Goal: Transaction & Acquisition: Purchase product/service

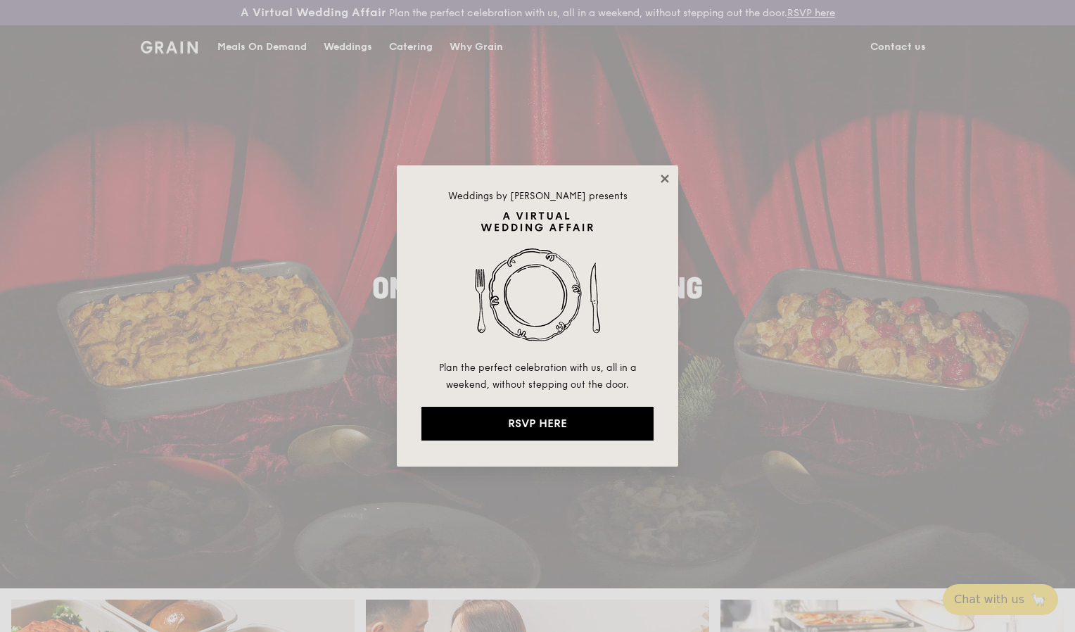
click at [661, 176] on icon at bounding box center [665, 179] width 8 height 8
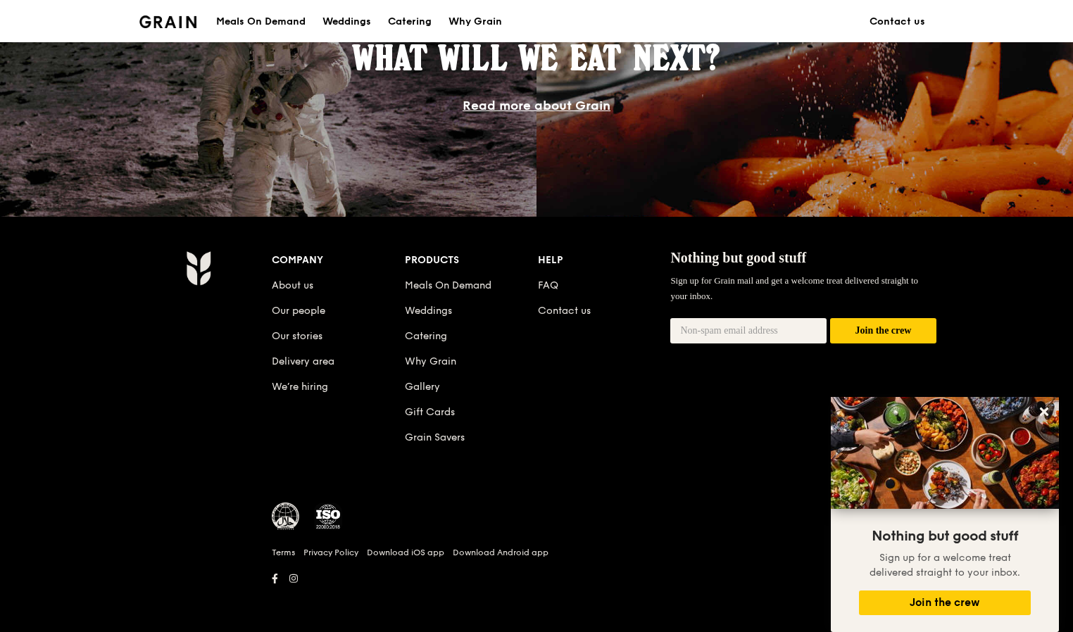
scroll to position [1272, 0]
click at [1040, 412] on icon at bounding box center [1043, 411] width 13 height 13
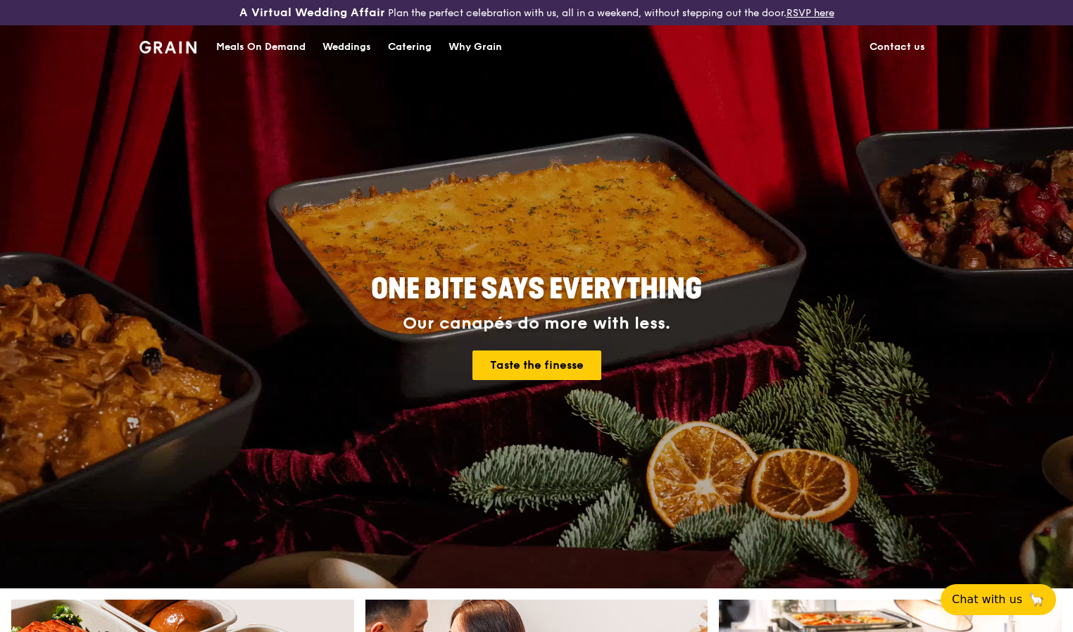
click at [421, 48] on div "Catering" at bounding box center [410, 47] width 44 height 42
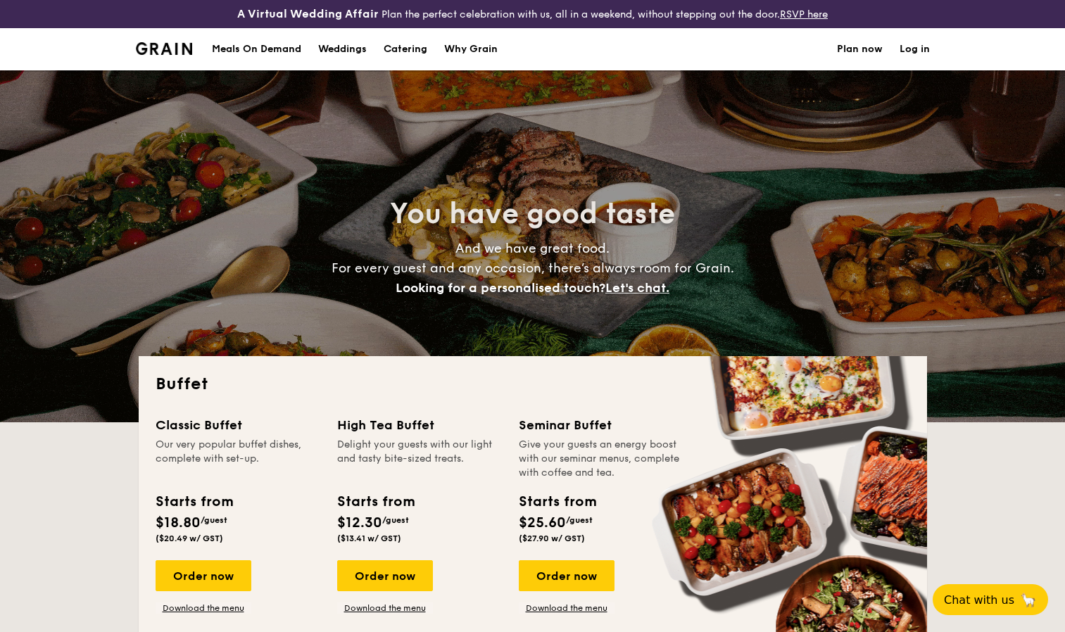
select select
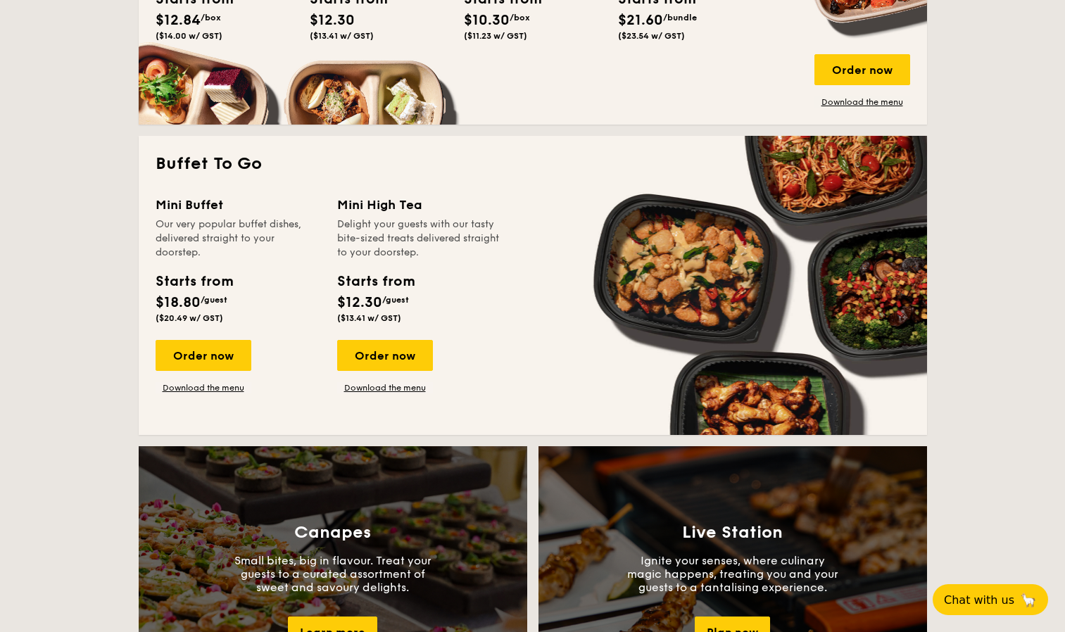
scroll to position [845, 0]
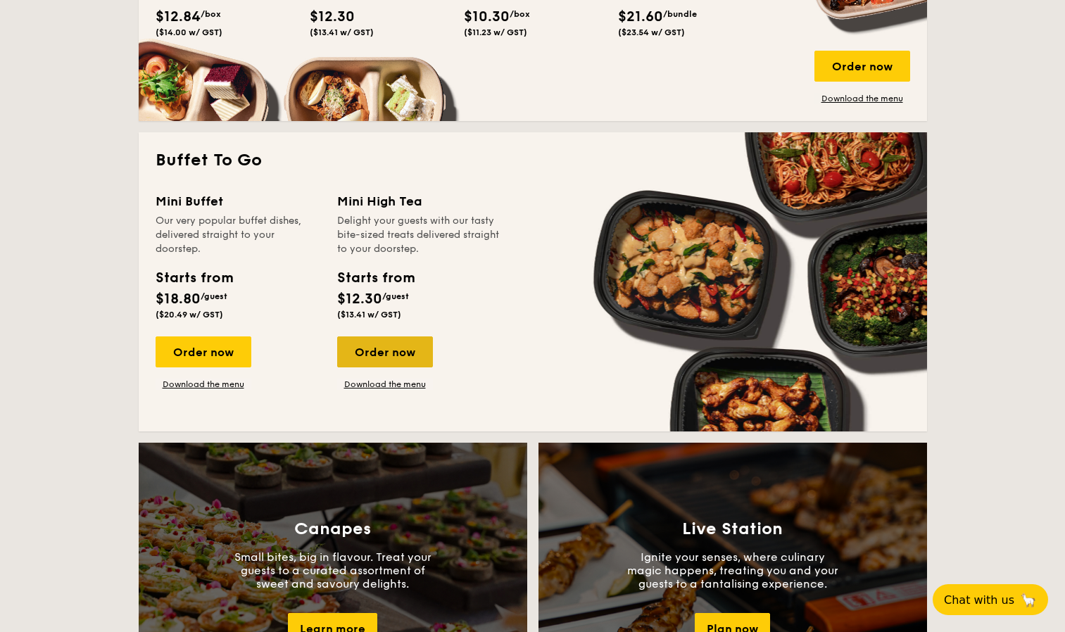
click at [365, 353] on div "Order now" at bounding box center [385, 351] width 96 height 31
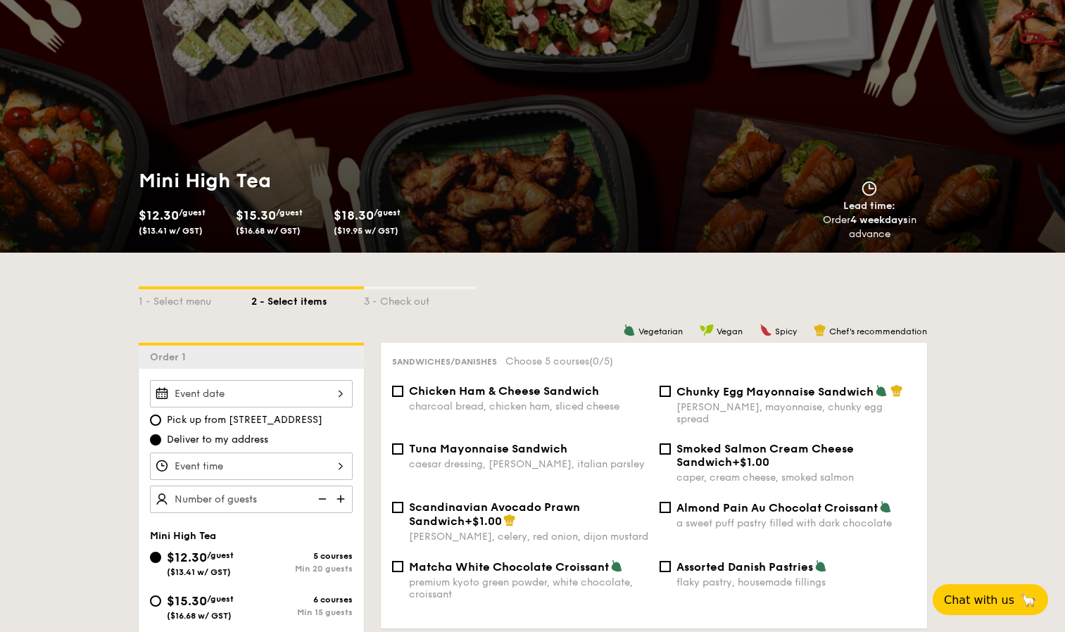
scroll to position [279, 0]
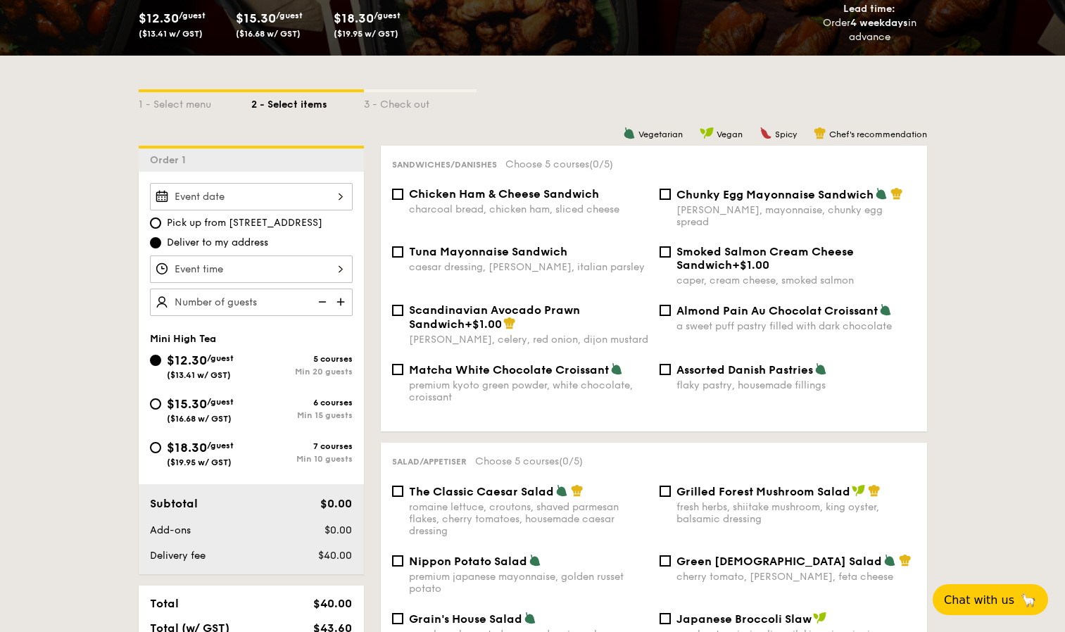
click at [296, 197] on input "Takeaway Arabica Coffee packed in a takeaway box with [PERSON_NAME], sugar, and…" at bounding box center [251, 196] width 203 height 27
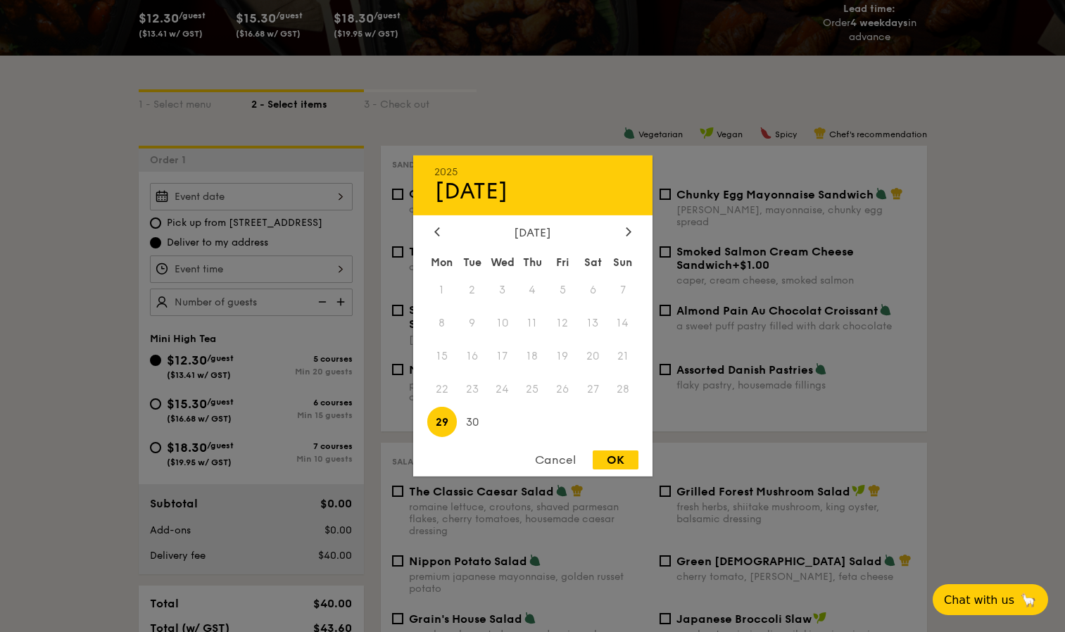
click at [107, 253] on div at bounding box center [532, 316] width 1065 height 632
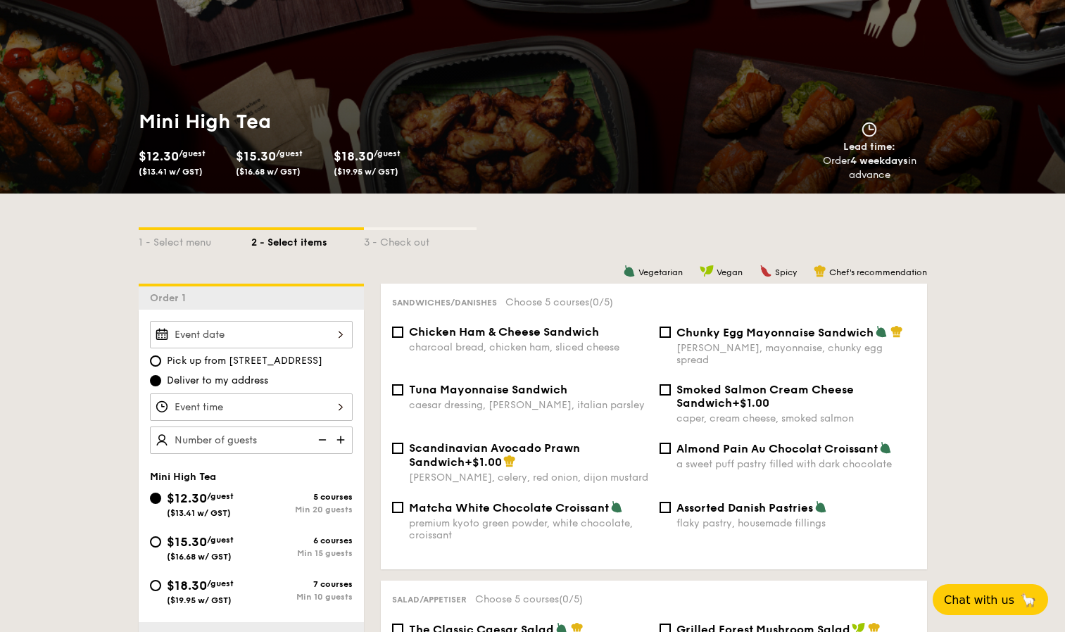
scroll to position [139, 0]
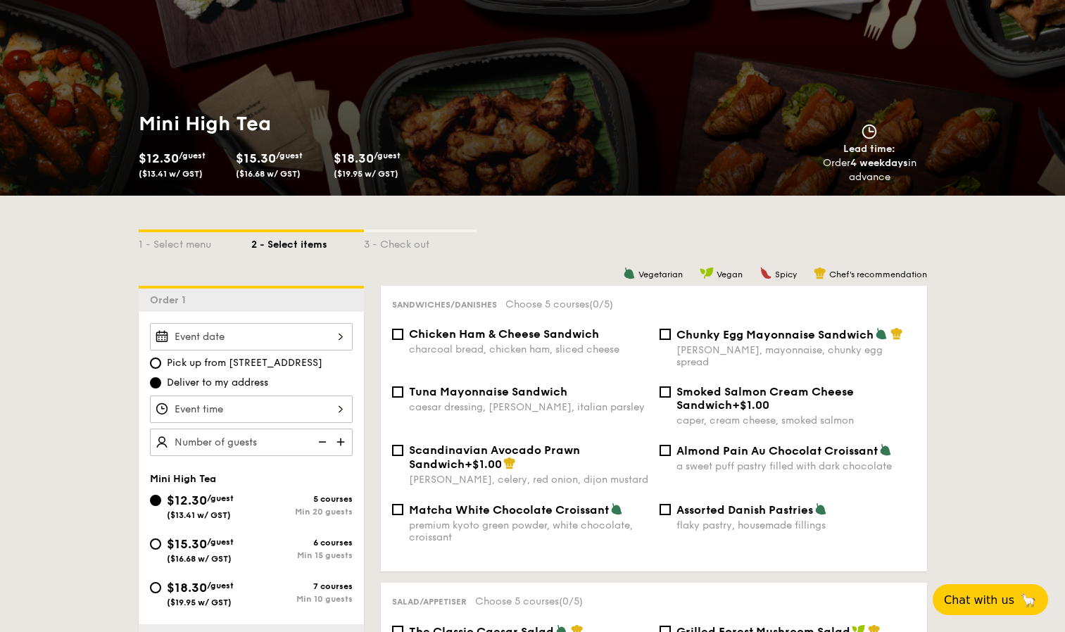
click at [507, 401] on div "caesar dressing, [PERSON_NAME], italian parsley" at bounding box center [528, 407] width 239 height 12
click at [403, 393] on input "Tuna Mayonnaise Sandwich caesar dressing, [GEOGRAPHIC_DATA], italian parsley" at bounding box center [397, 391] width 11 height 11
checkbox input "true"
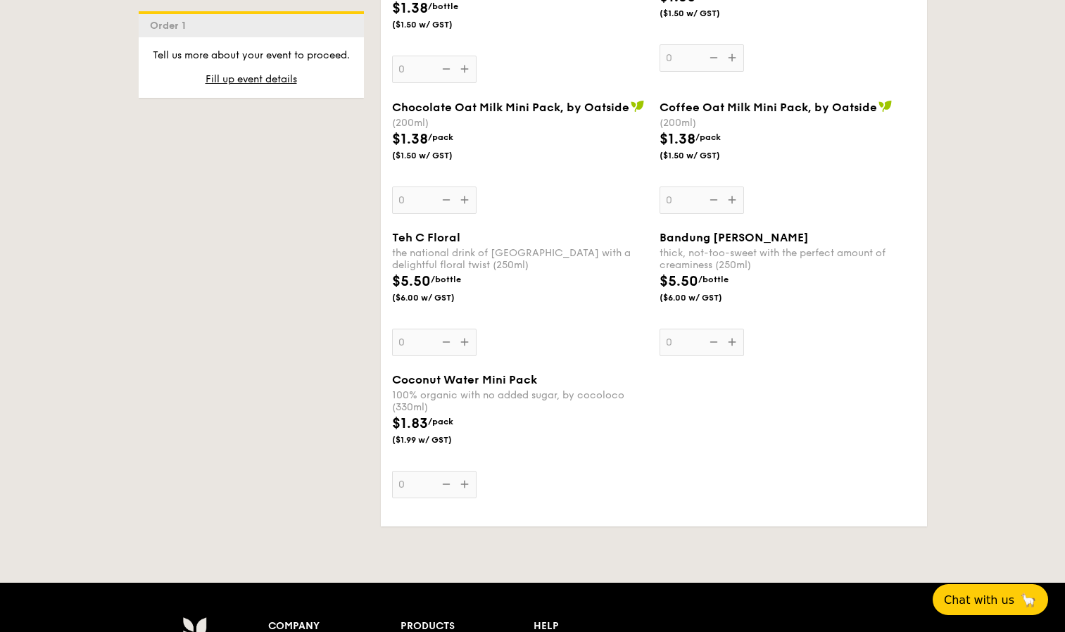
scroll to position [2591, 0]
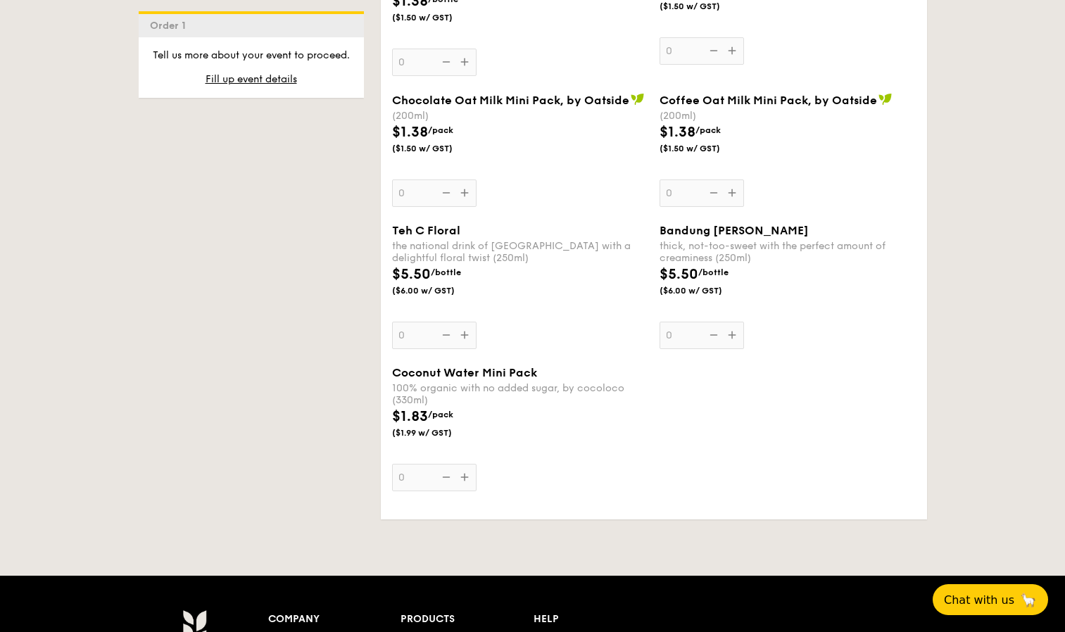
click at [455, 386] on div "100% organic with no added sugar, by cocoloco (330ml)" at bounding box center [520, 394] width 256 height 24
click at [455, 464] on input "0" at bounding box center [434, 477] width 84 height 27
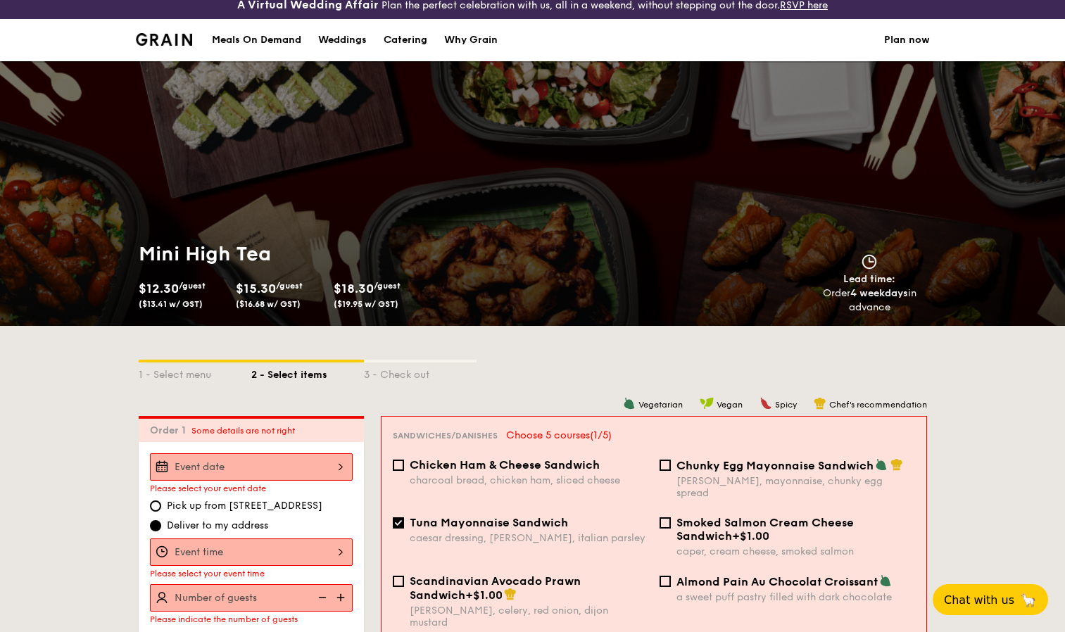
scroll to position [0, 0]
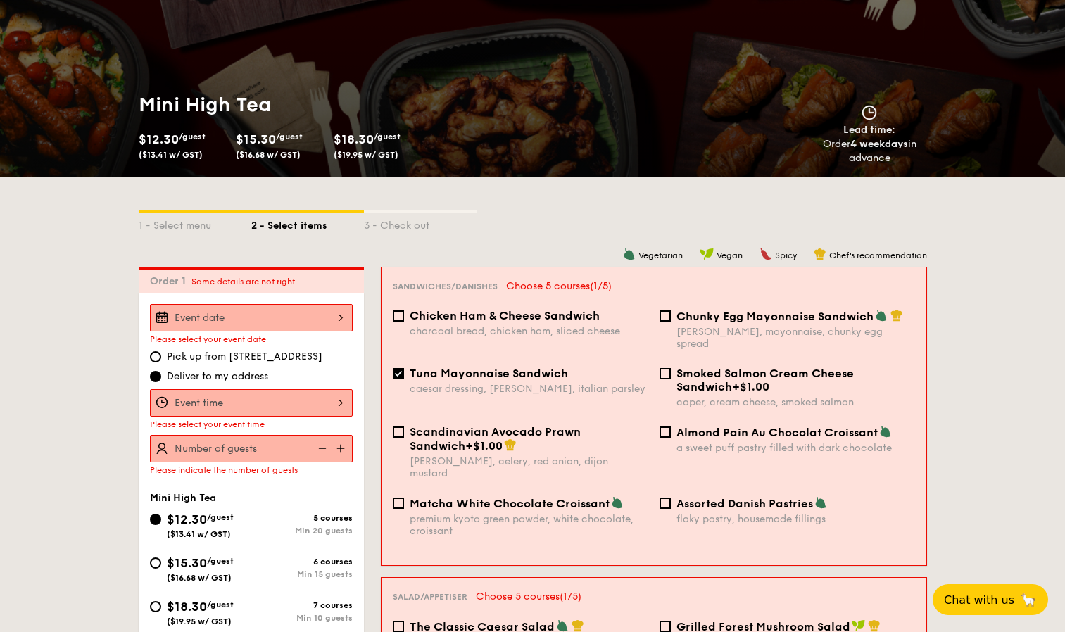
scroll to position [140, 0]
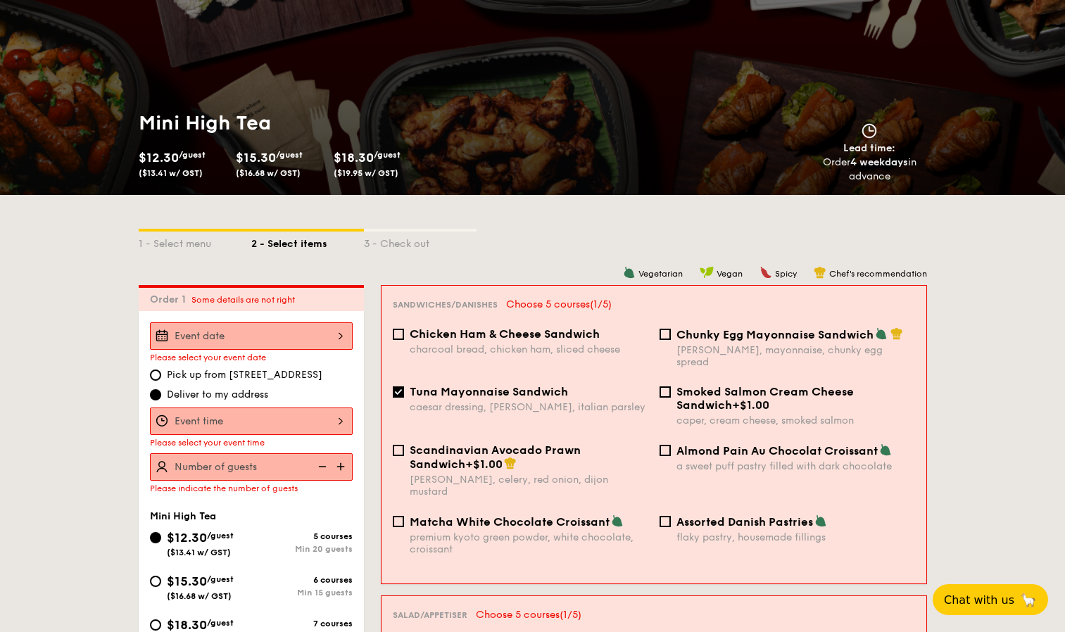
select select
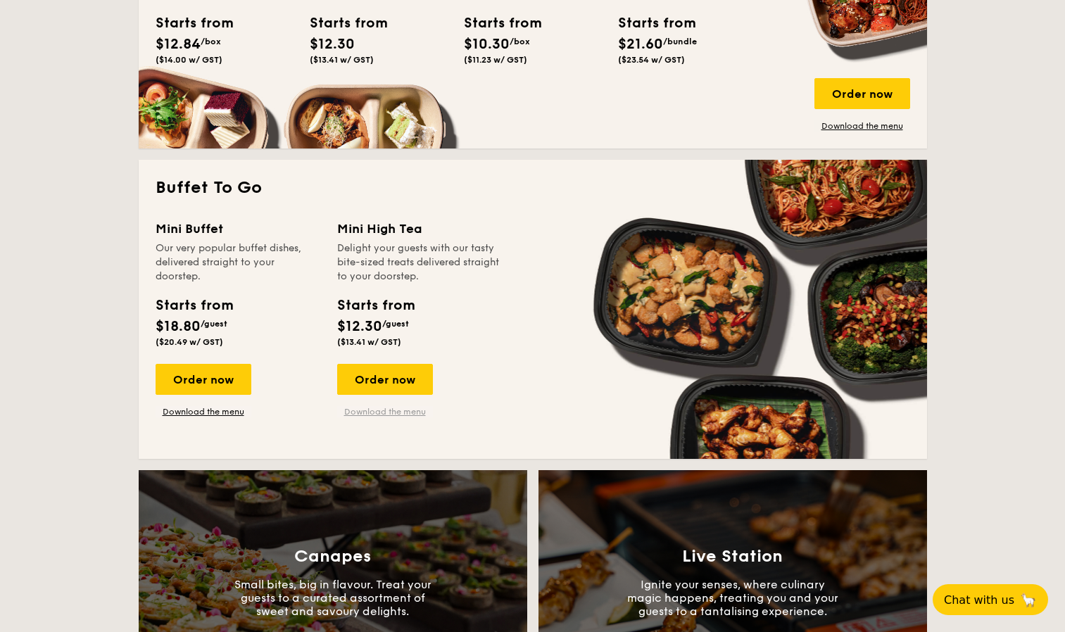
scroll to position [747, 0]
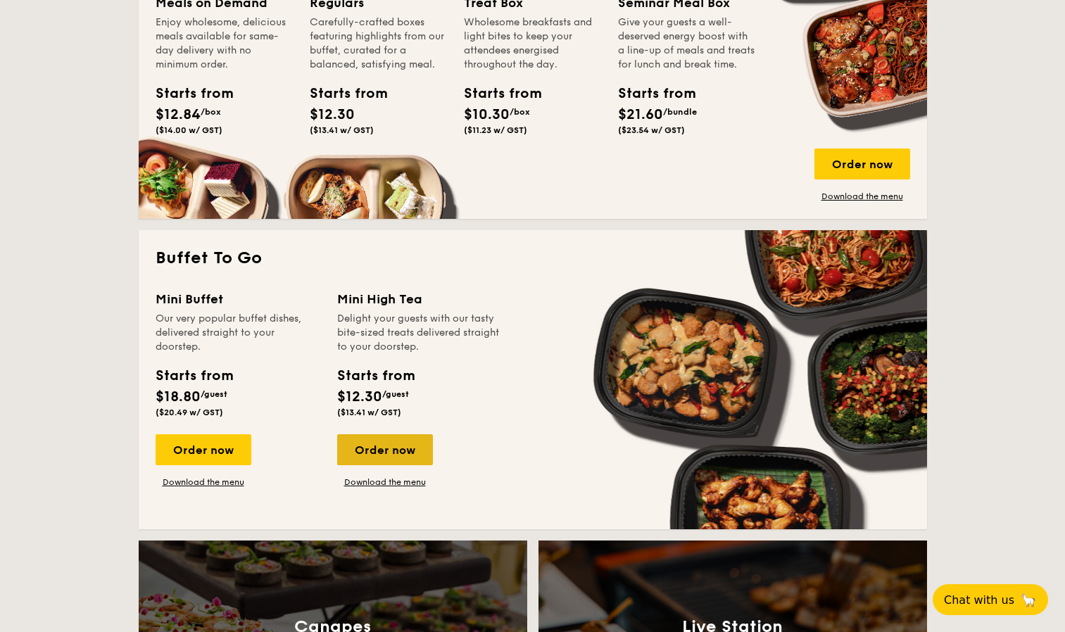
click at [380, 447] on div "Order now" at bounding box center [385, 449] width 96 height 31
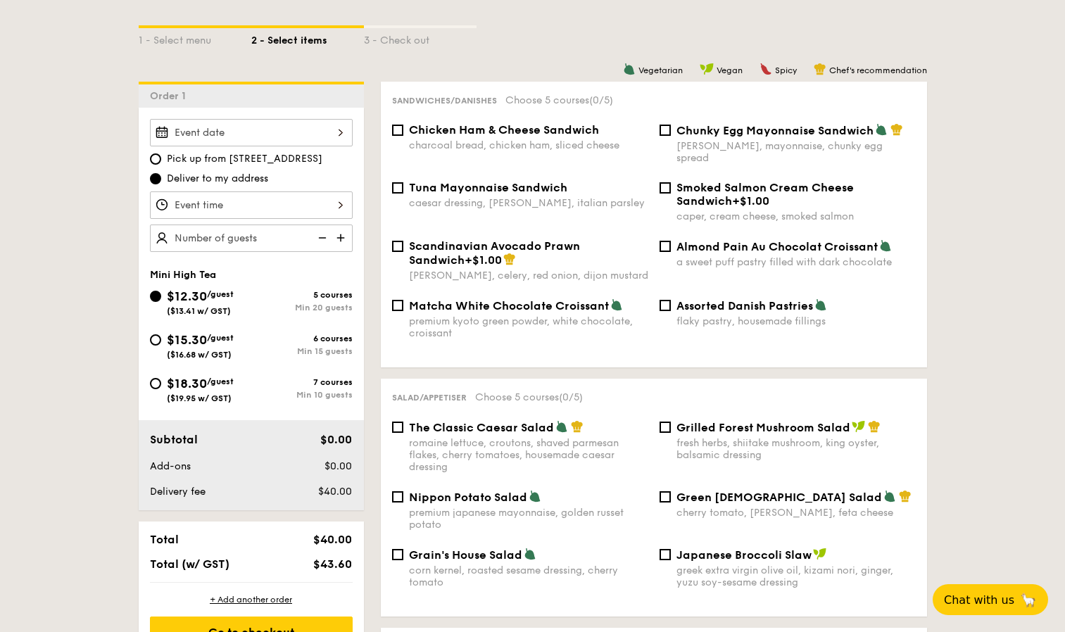
scroll to position [350, 0]
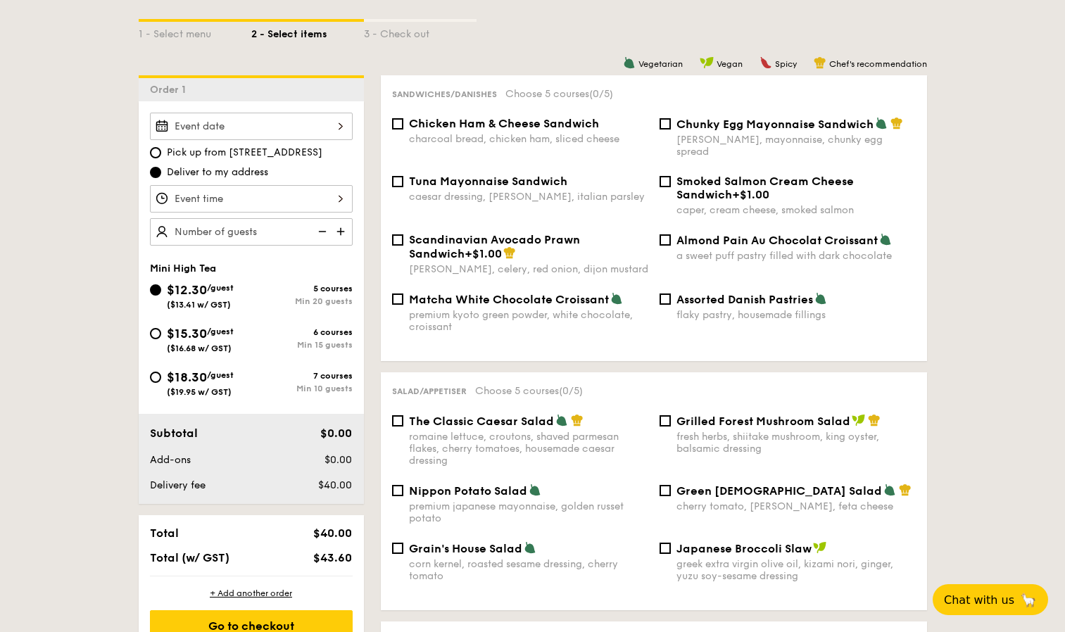
click at [293, 331] on div "6 courses" at bounding box center [301, 332] width 101 height 10
click at [161, 331] on input "$15.30 /guest ($16.68 w/ GST) 6 courses Min 15 guests" at bounding box center [155, 333] width 11 height 11
radio input "true"
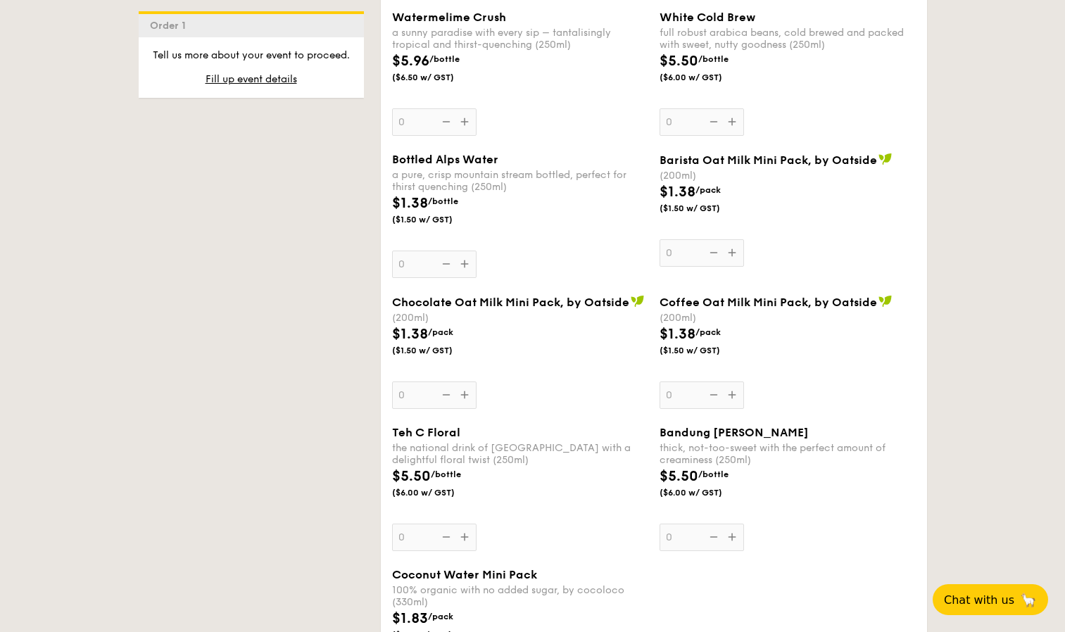
scroll to position [2591, 0]
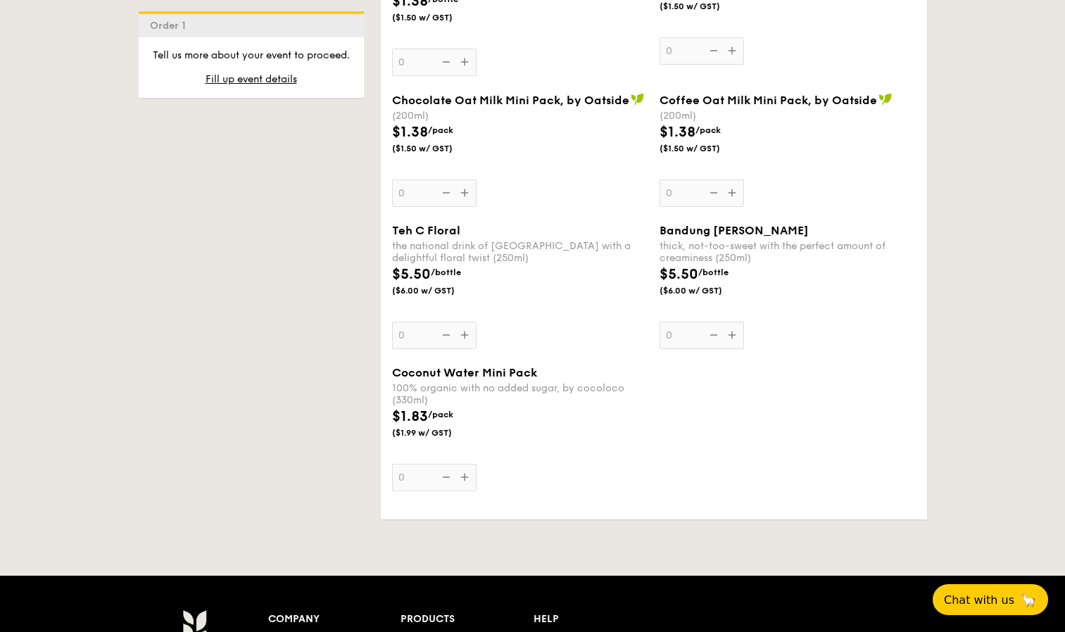
click at [714, 125] on span "/pack" at bounding box center [707, 130] width 25 height 10
click at [714, 179] on input "0" at bounding box center [701, 192] width 84 height 27
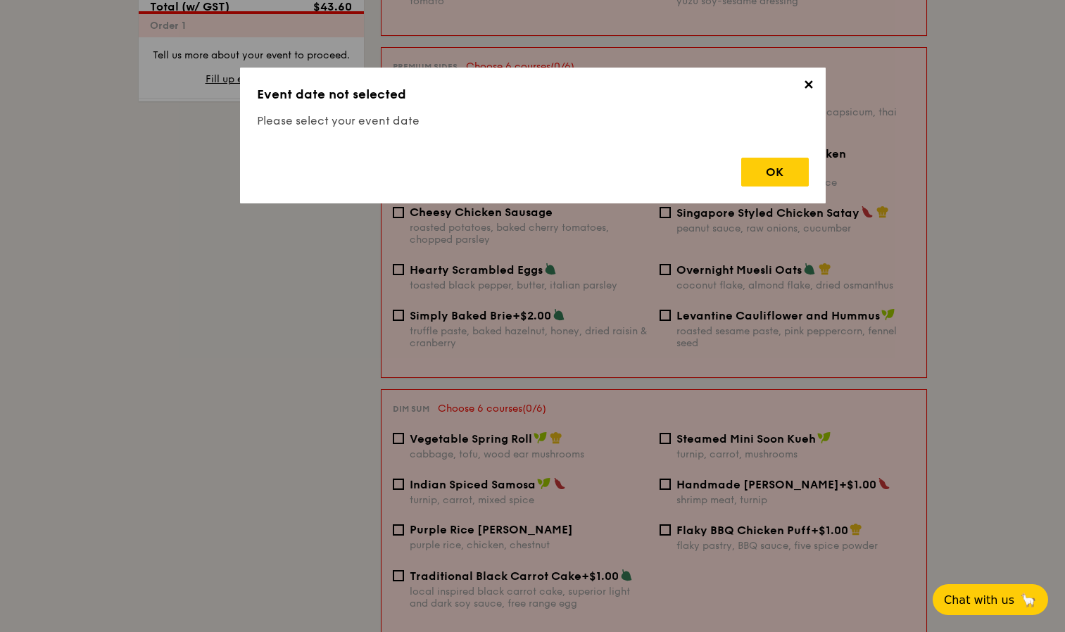
click at [714, 122] on h4 "Please select your event date" at bounding box center [533, 121] width 552 height 17
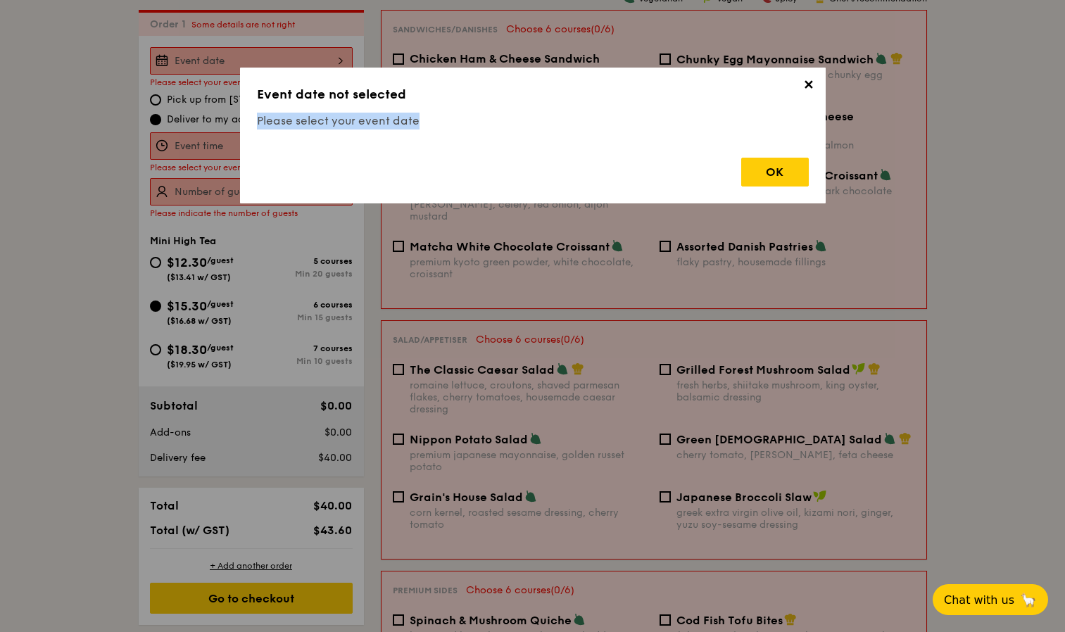
scroll to position [404, 0]
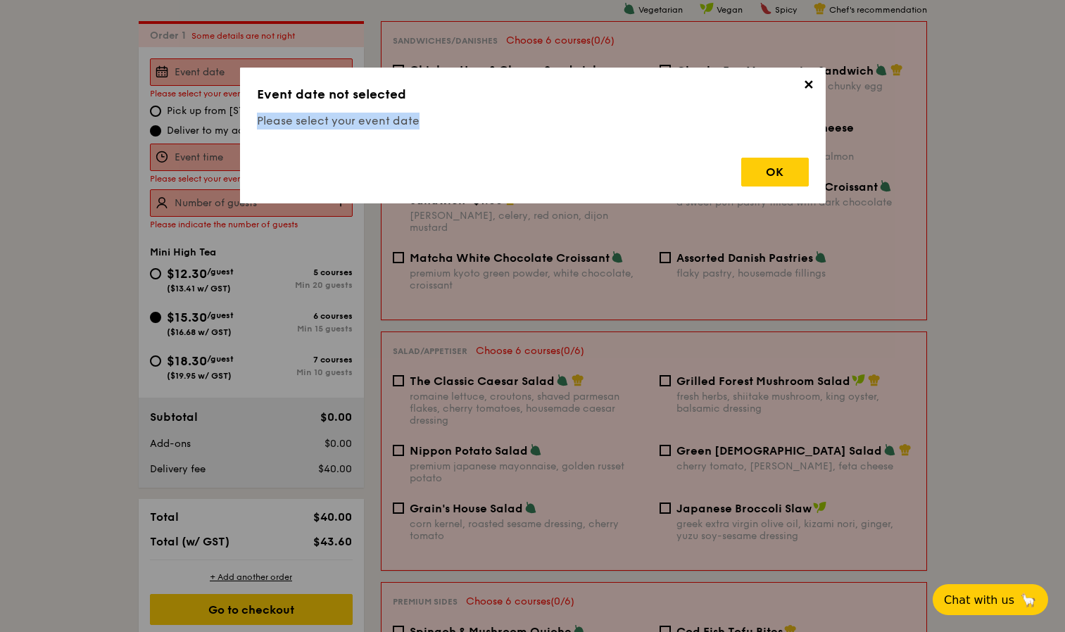
click at [807, 86] on span "✕" at bounding box center [809, 87] width 20 height 20
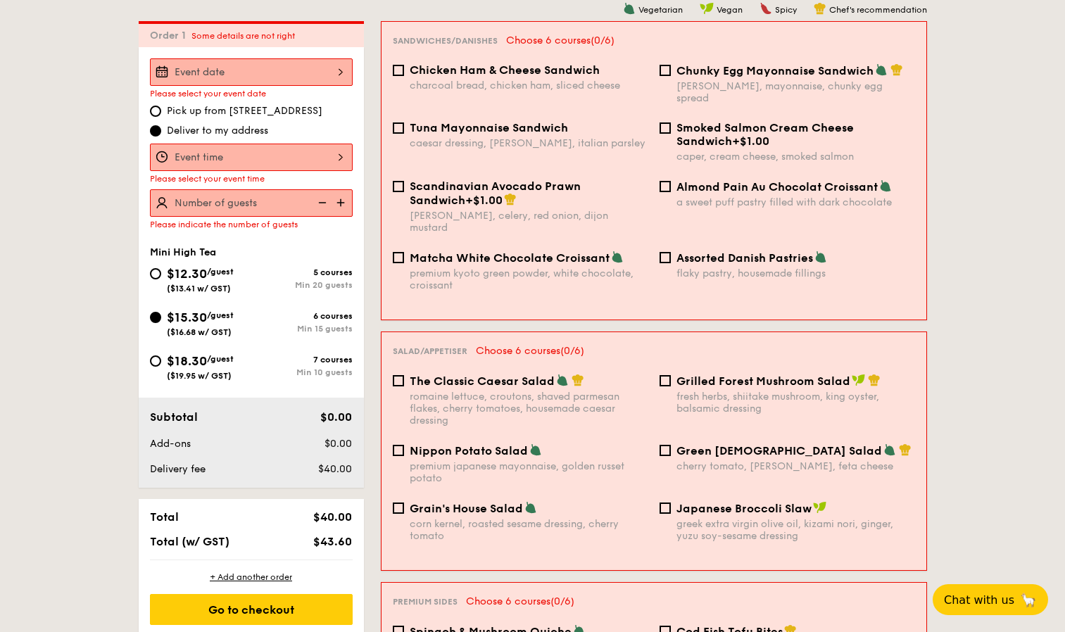
scroll to position [263, 0]
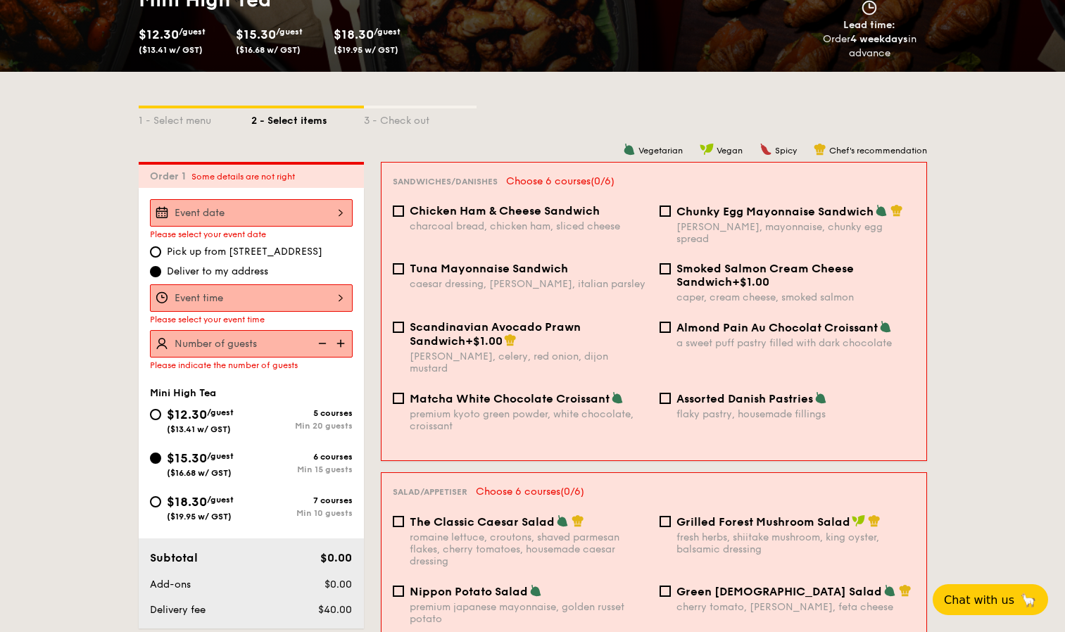
click at [289, 215] on input "Takeaway Arabica Coffee packed in a takeaway box with [PERSON_NAME], sugar, and…" at bounding box center [251, 212] width 203 height 27
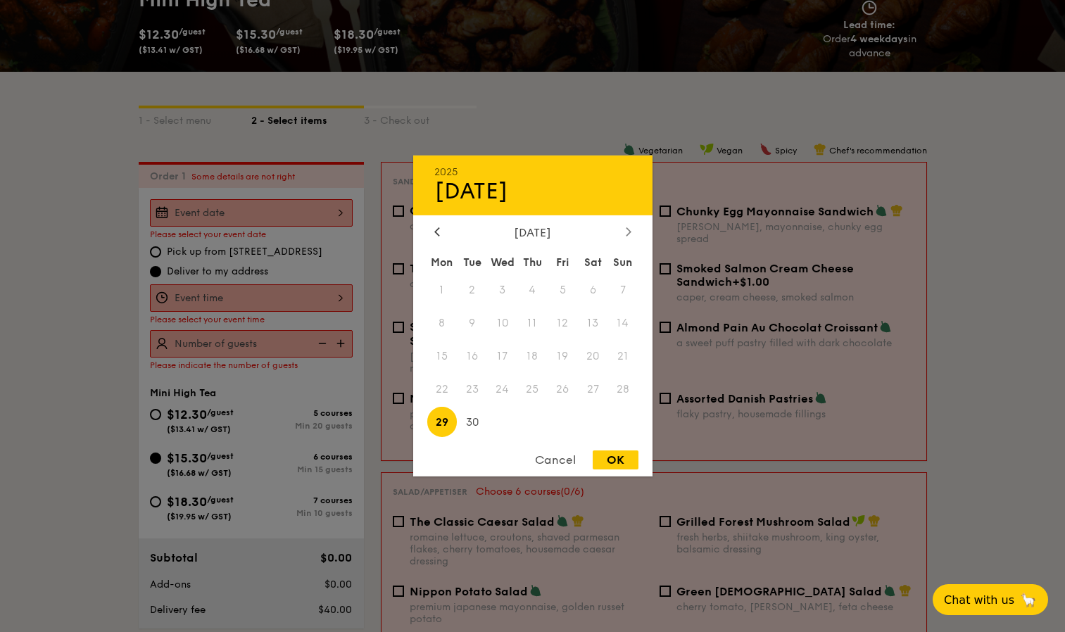
click at [627, 231] on icon at bounding box center [629, 231] width 6 height 9
click at [460, 321] on span "7" at bounding box center [472, 323] width 30 height 30
click at [603, 459] on div "OK" at bounding box center [616, 459] width 46 height 19
type input "[DATE]"
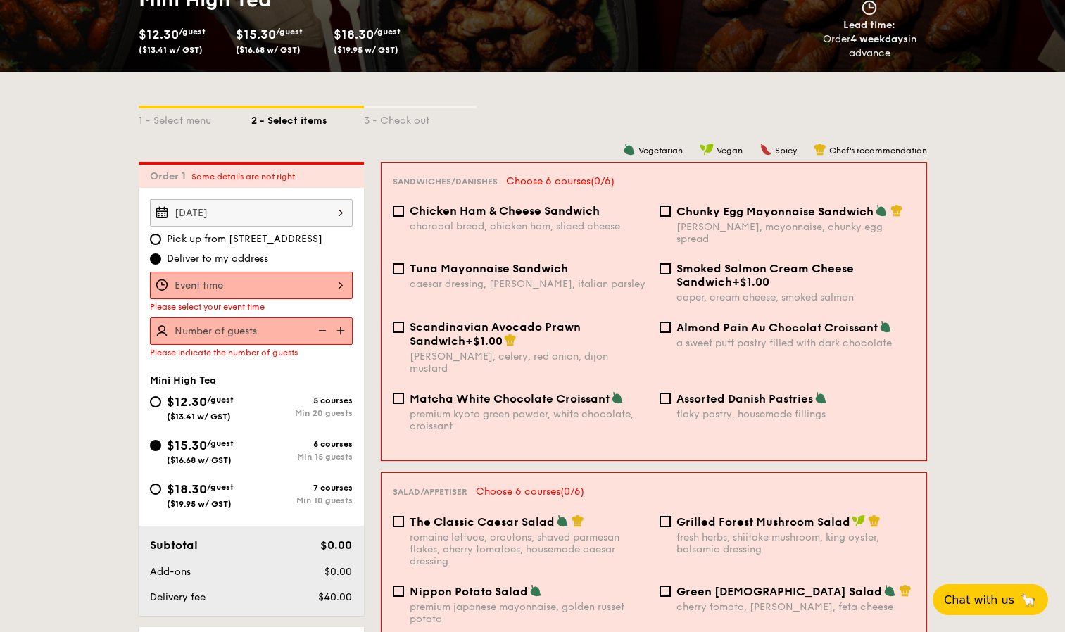
click at [264, 272] on input "Takeaway Arabica Coffee packed in a takeaway box with [PERSON_NAME], sugar, and…" at bounding box center [251, 285] width 203 height 27
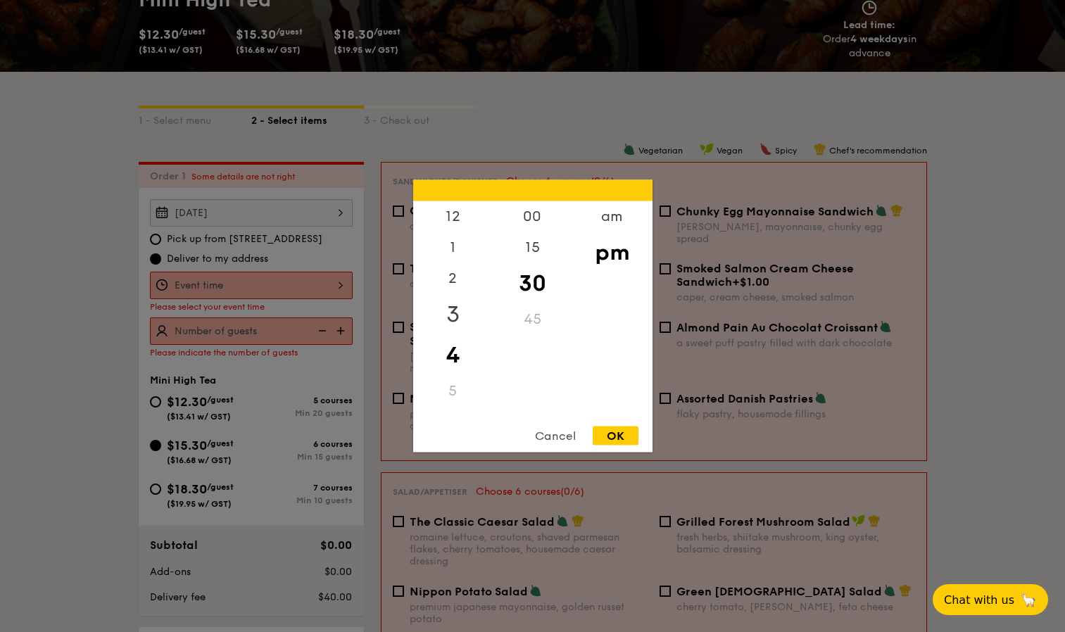
click at [450, 307] on div "3" at bounding box center [453, 314] width 80 height 41
click at [611, 439] on div "OK" at bounding box center [616, 436] width 46 height 19
type input "3:30PM"
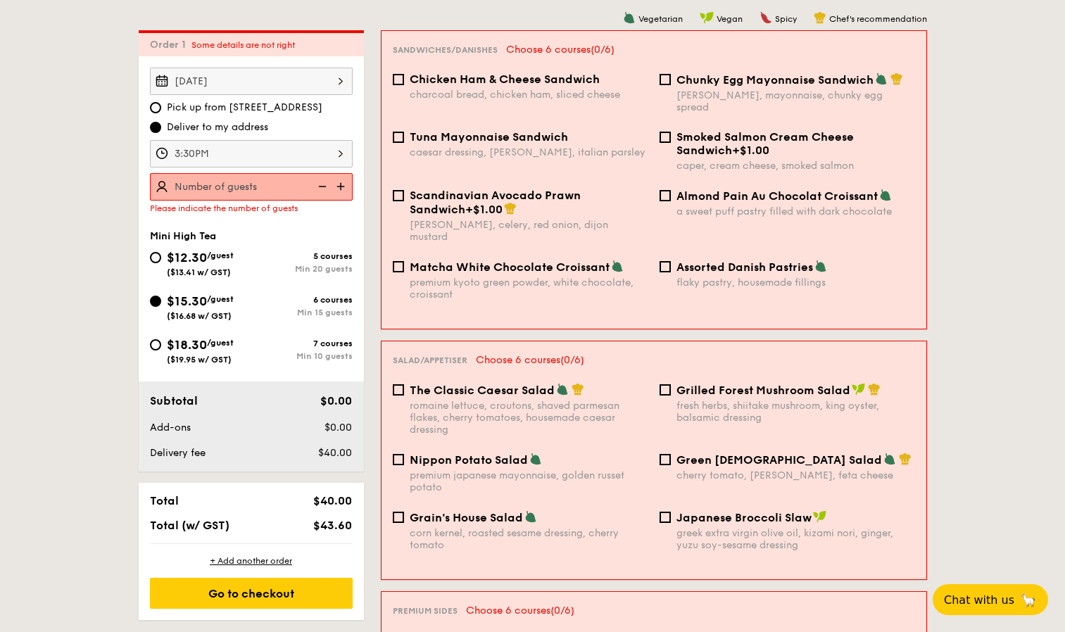
scroll to position [473, 0]
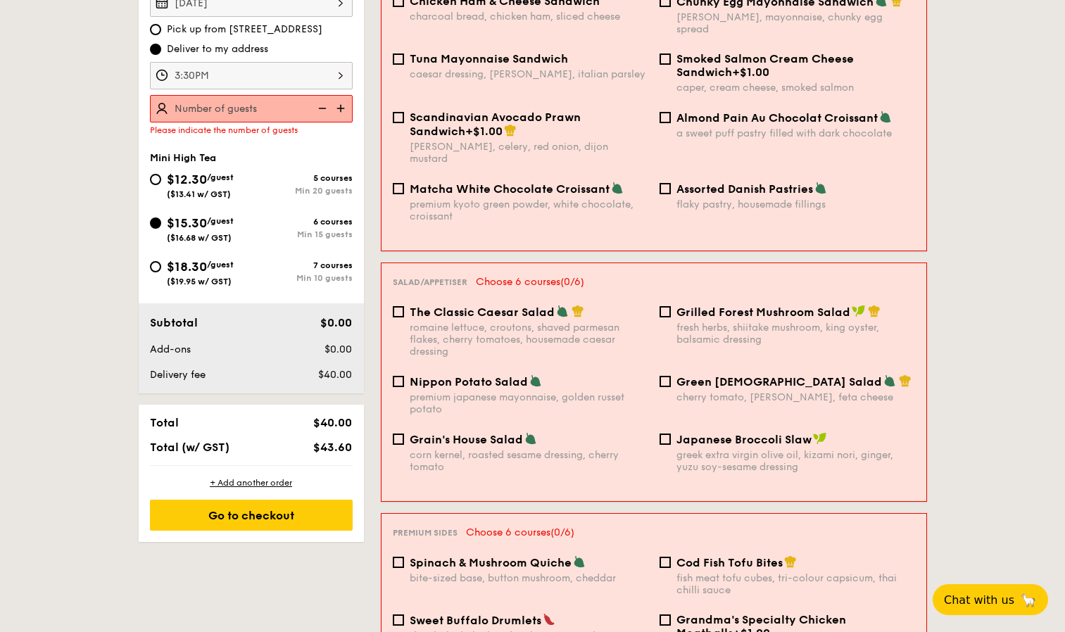
click at [234, 106] on input "text" at bounding box center [251, 108] width 203 height 27
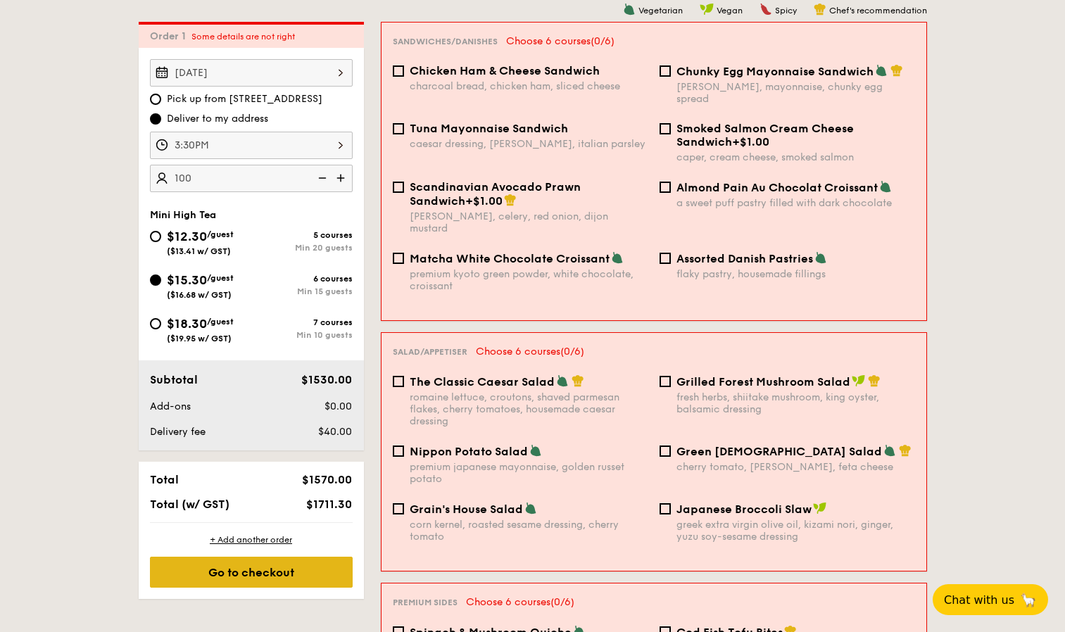
scroll to position [333, 0]
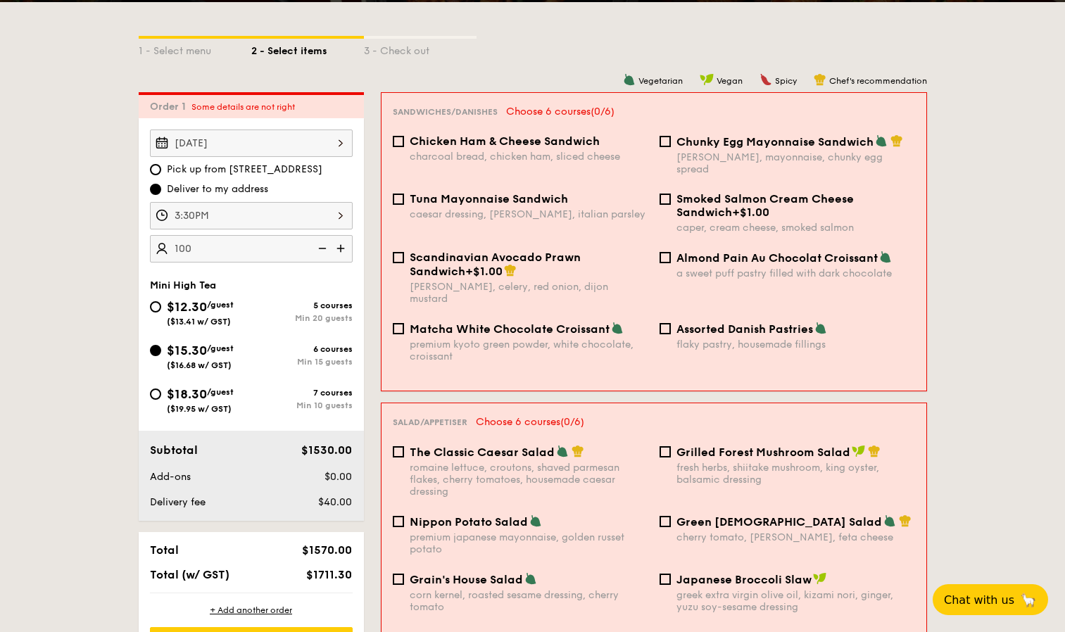
click at [339, 248] on img at bounding box center [341, 248] width 21 height 27
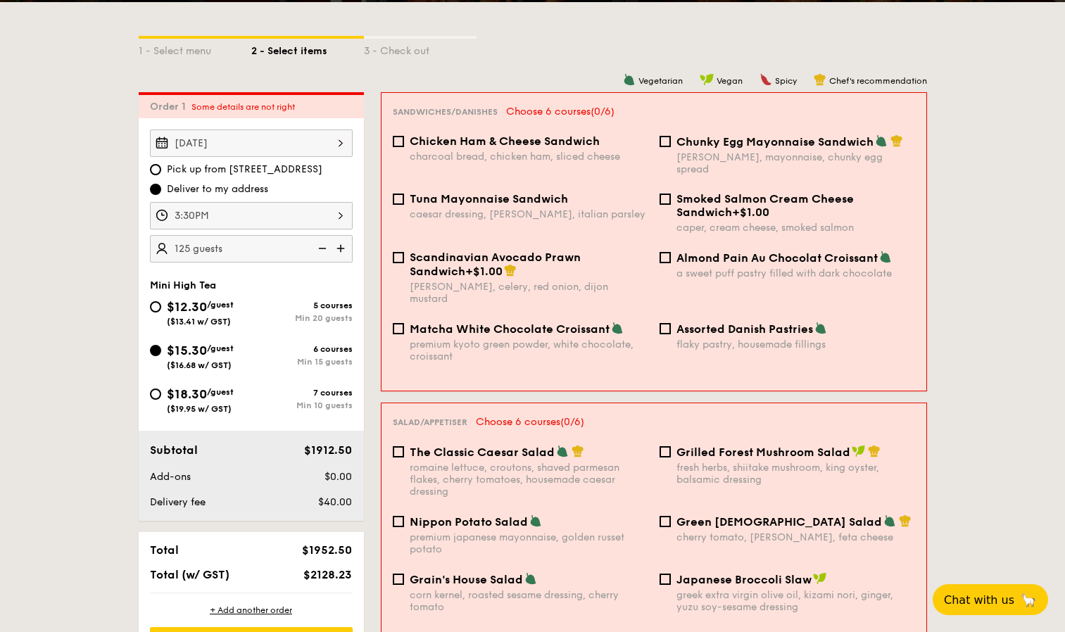
click at [339, 248] on img at bounding box center [341, 248] width 21 height 27
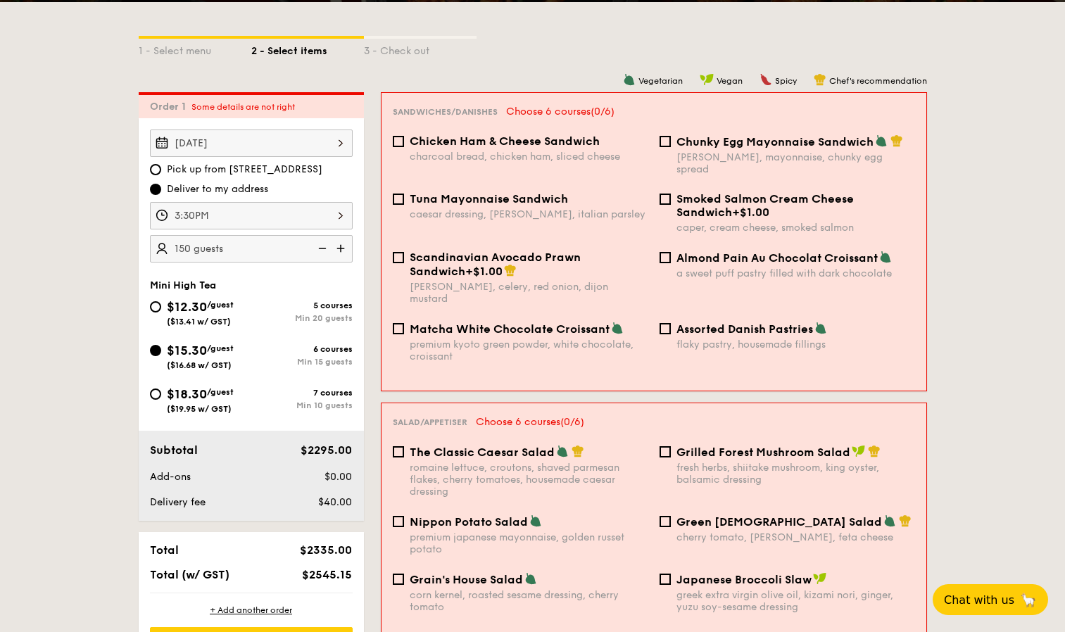
click at [339, 248] on img at bounding box center [341, 248] width 21 height 27
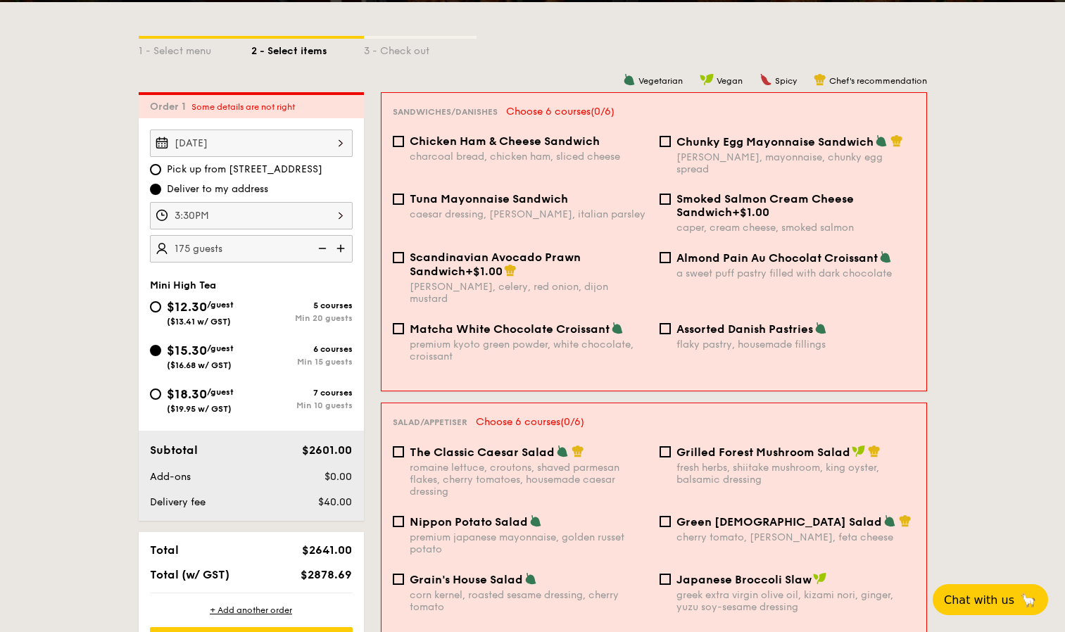
click at [339, 248] on img at bounding box center [341, 248] width 21 height 27
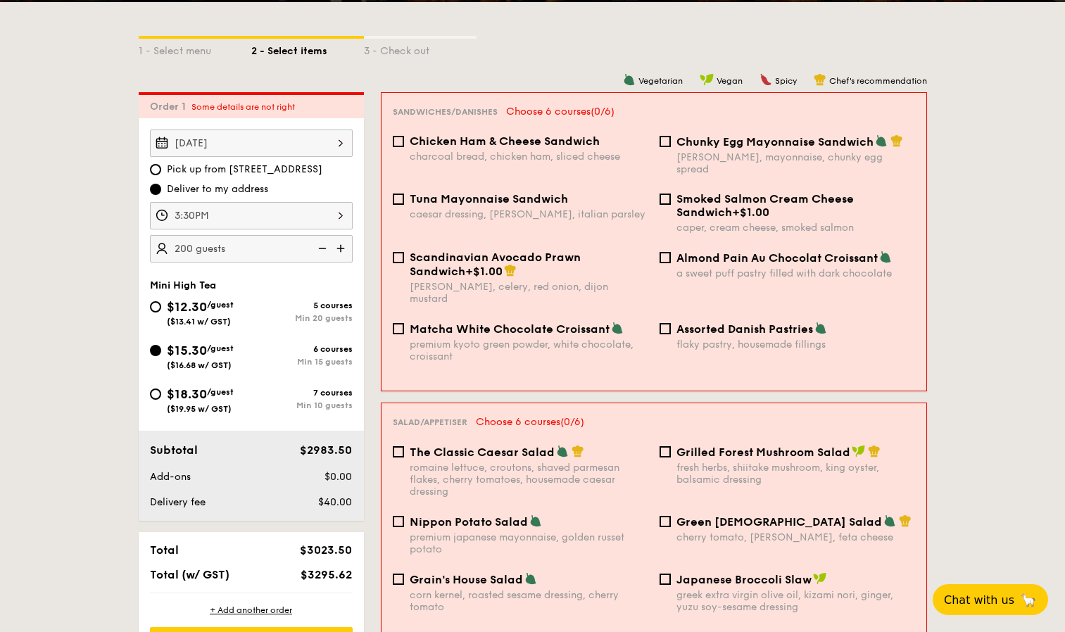
click at [339, 248] on img at bounding box center [341, 248] width 21 height 27
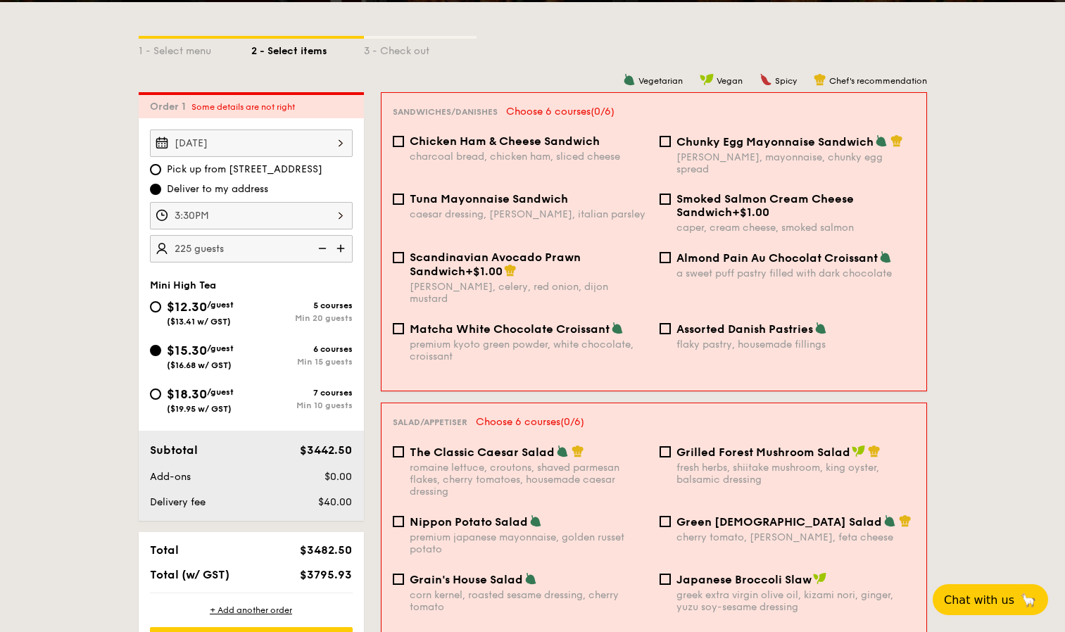
click at [339, 248] on img at bounding box center [341, 248] width 21 height 27
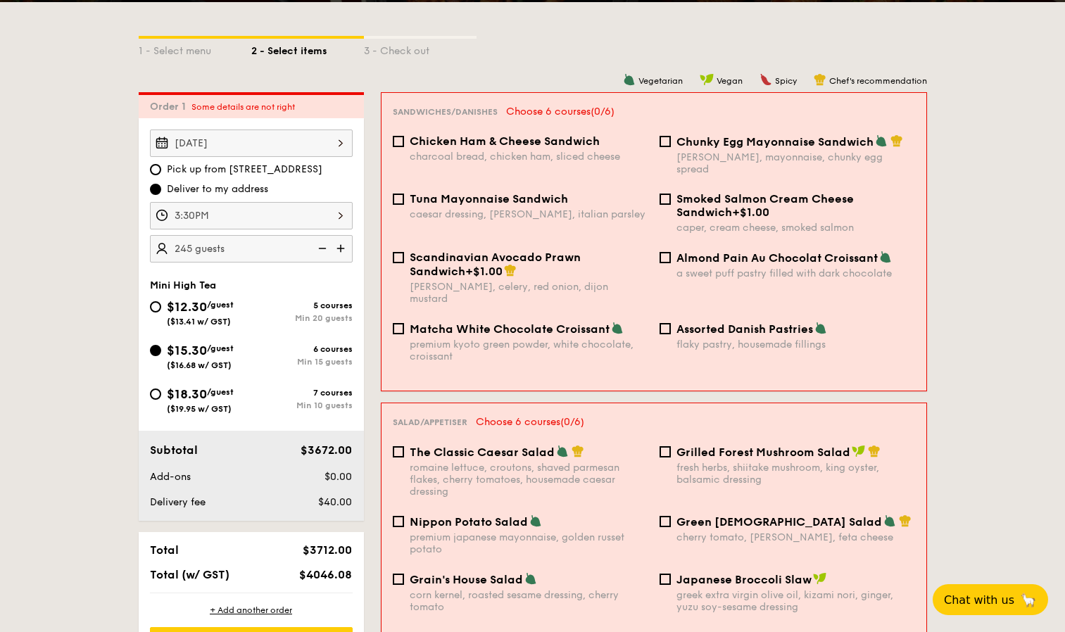
type input "250 guests"
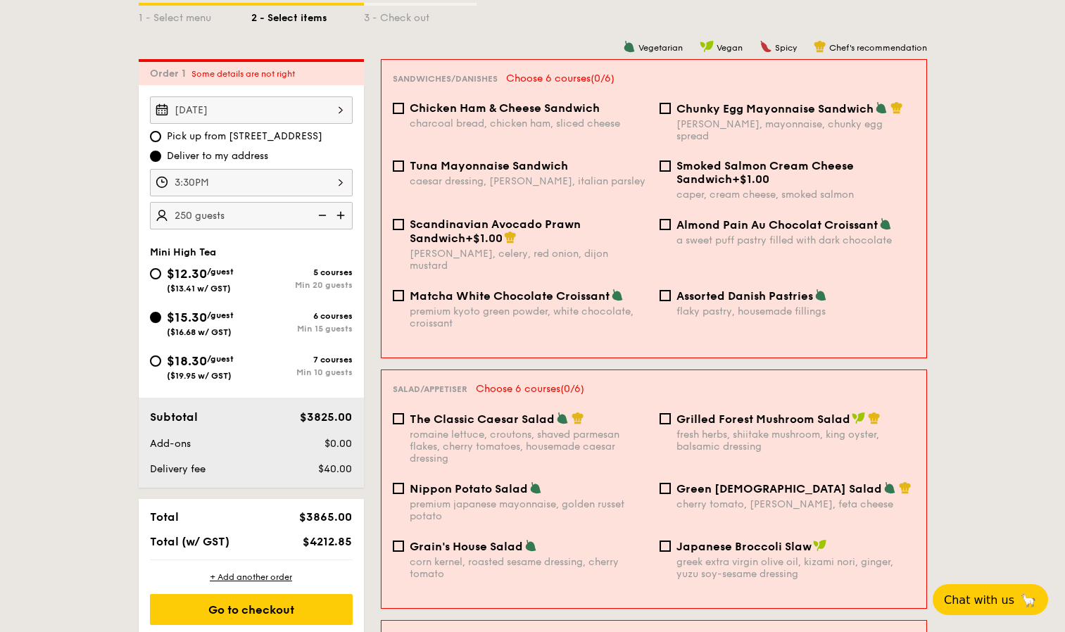
scroll to position [543, 0]
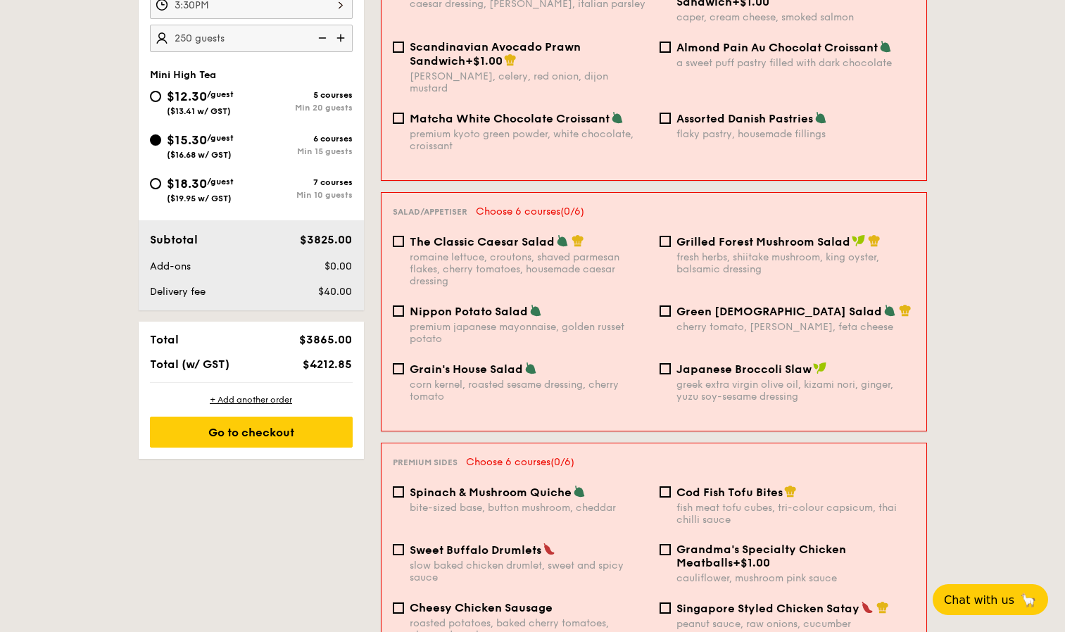
click at [246, 449] on div "+ Add another order Go to checkout" at bounding box center [251, 421] width 225 height 76
click at [252, 436] on div "Go to checkout" at bounding box center [251, 432] width 203 height 31
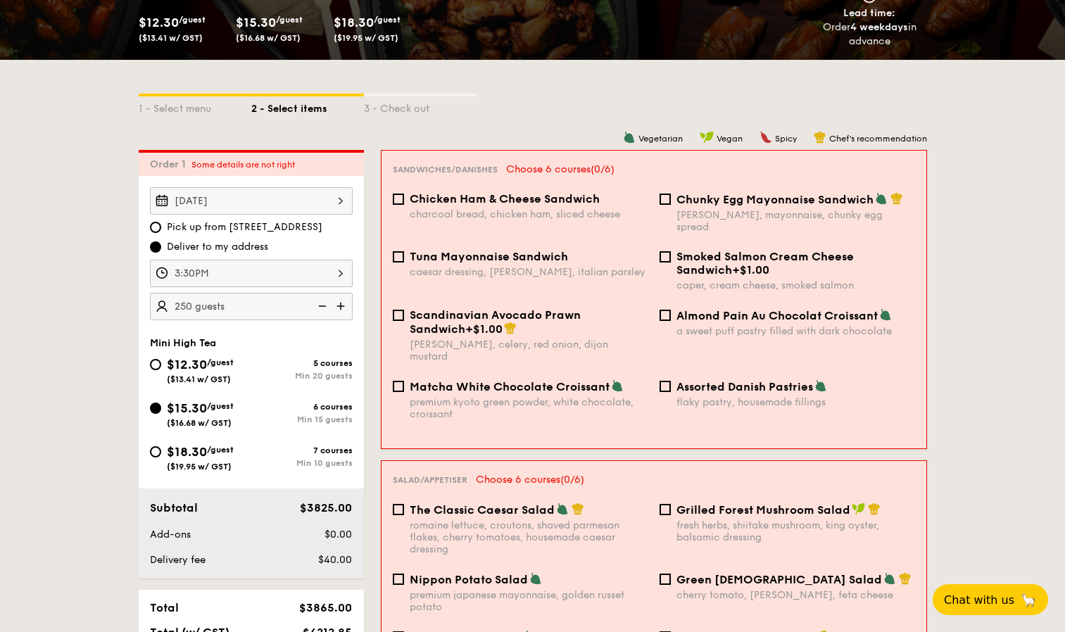
scroll to position [263, 0]
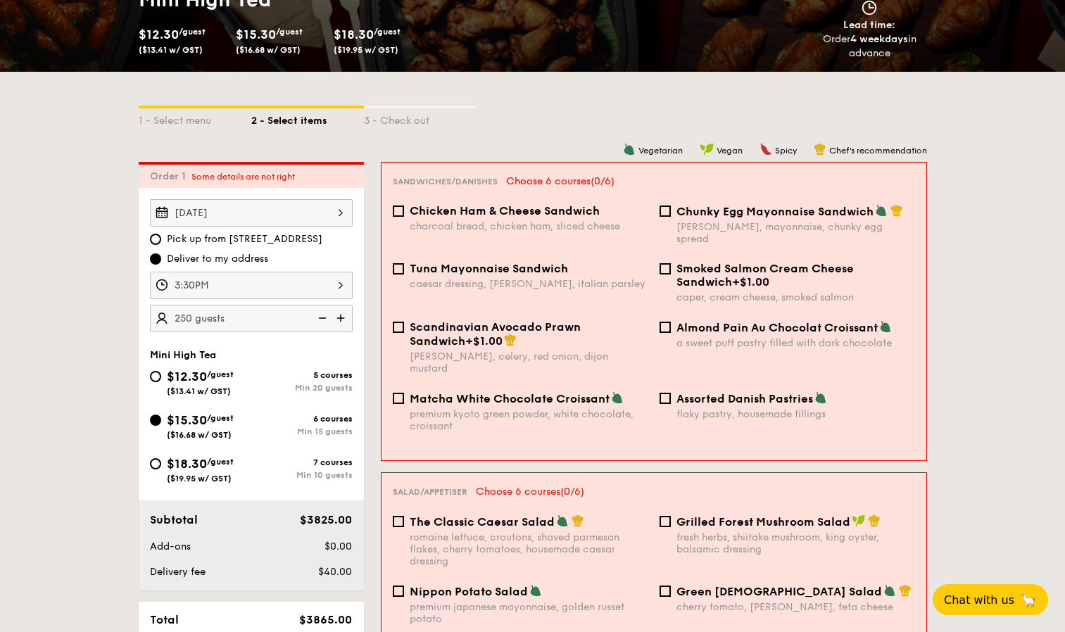
click at [453, 220] on div "charcoal bread, chicken ham, sliced cheese" at bounding box center [529, 226] width 239 height 12
click at [404, 217] on input "Chicken Ham & Cheese Sandwich charcoal bread, chicken ham, sliced cheese" at bounding box center [398, 211] width 11 height 11
checkbox input "true"
drag, startPoint x: 455, startPoint y: 239, endPoint x: 455, endPoint y: 265, distance: 26.0
click at [455, 278] on div "caesar dressing, [PERSON_NAME], italian parsley" at bounding box center [529, 284] width 239 height 12
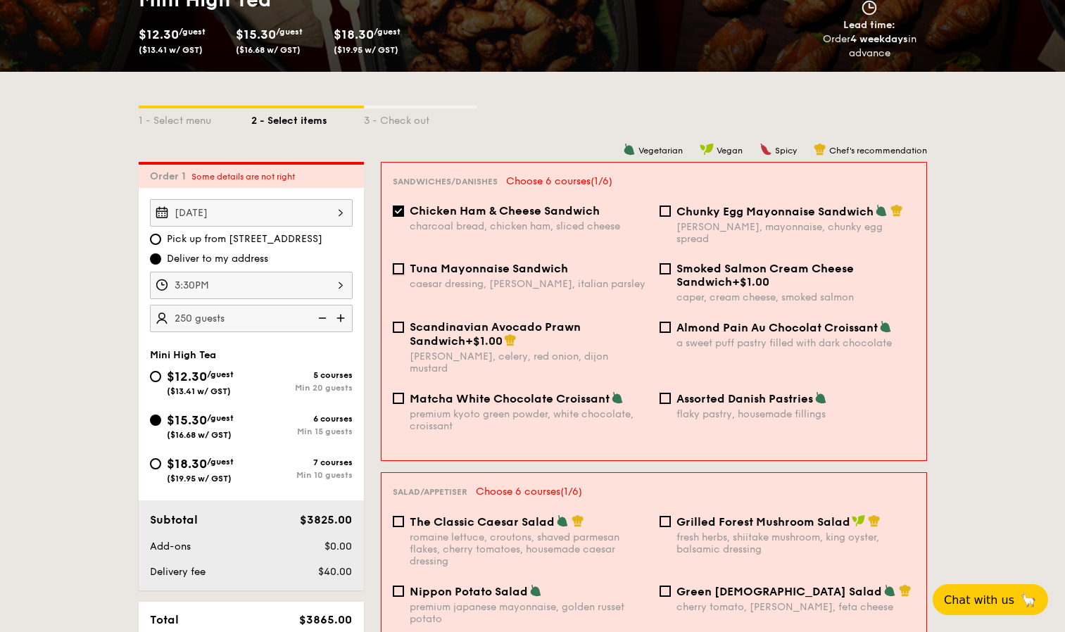
click at [404, 265] on input "Tuna Mayonnaise Sandwich caesar dressing, [GEOGRAPHIC_DATA], italian parsley" at bounding box center [398, 268] width 11 height 11
checkbox input "true"
click at [466, 334] on div "Scandinavian Avocado Prawn Sandwich +$1.00" at bounding box center [529, 333] width 239 height 27
click at [404, 333] on input "Scandinavian Avocado Prawn Sandwich +$1.00 [PERSON_NAME], celery, red onion, di…" at bounding box center [398, 327] width 11 height 11
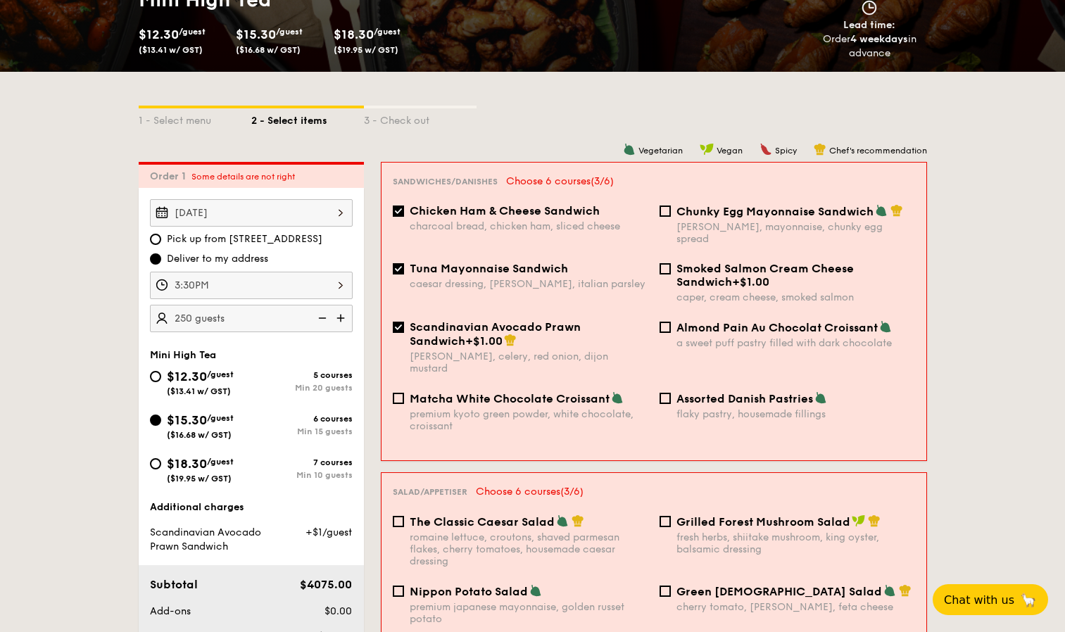
click at [559, 338] on div "Scandinavian Avocado Prawn Sandwich +$1.00 [PERSON_NAME], celery, red onion, di…" at bounding box center [529, 347] width 239 height 54
click at [404, 333] on input "Scandinavian Avocado Prawn Sandwich +$1.00 [PERSON_NAME], celery, red onion, di…" at bounding box center [398, 327] width 11 height 11
checkbox input "false"
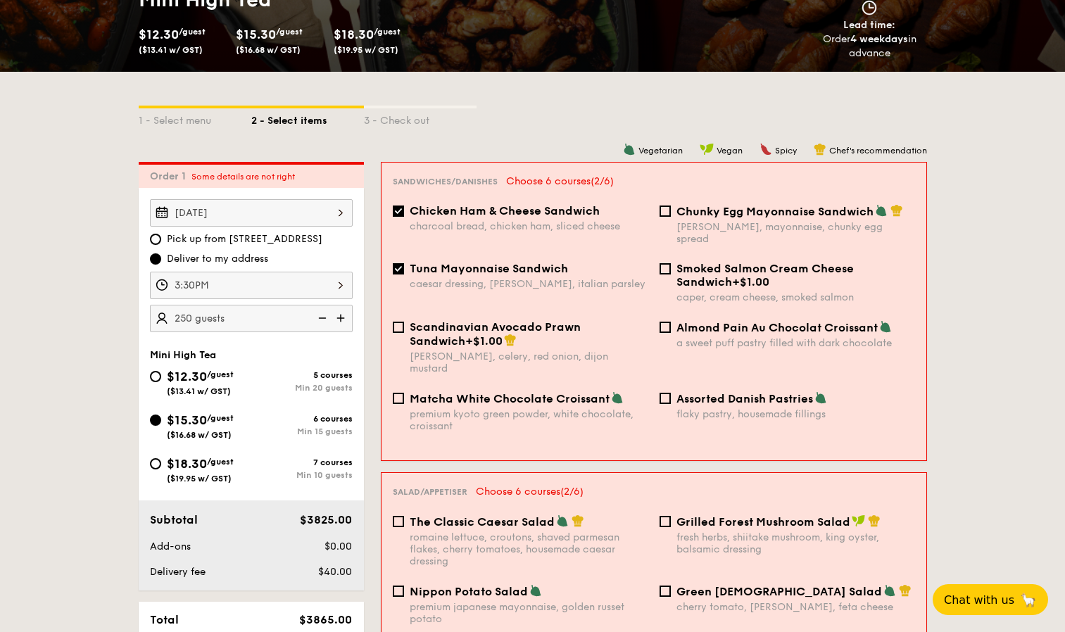
click at [725, 321] on span "Almond Pain Au Chocolat Croissant" at bounding box center [776, 327] width 201 height 13
click at [671, 322] on input "Almond Pain Au Chocolat Croissant a sweet puff pastry filled with dark chocolate" at bounding box center [664, 327] width 11 height 11
checkbox input "true"
click at [688, 392] on span "Assorted Danish Pastries" at bounding box center [744, 398] width 137 height 13
click at [671, 393] on input "Assorted Danish Pastries flaky pastry, housemade fillings" at bounding box center [664, 398] width 11 height 11
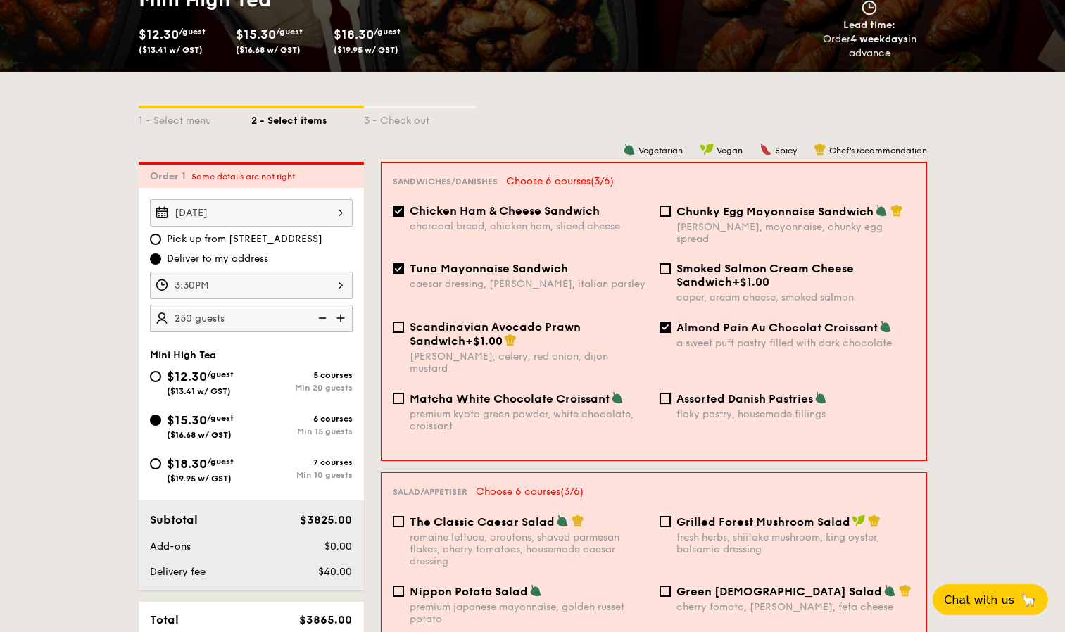
checkbox input "true"
click at [524, 392] on span "Matcha White Chocolate Croissant" at bounding box center [510, 398] width 200 height 13
click at [404, 393] on input "Matcha White Chocolate Croissant premium kyoto green powder, white chocolate, c…" at bounding box center [398, 398] width 11 height 11
checkbox input "true"
click at [705, 213] on span "Chunky Egg Mayonnaise Sandwich" at bounding box center [774, 211] width 197 height 13
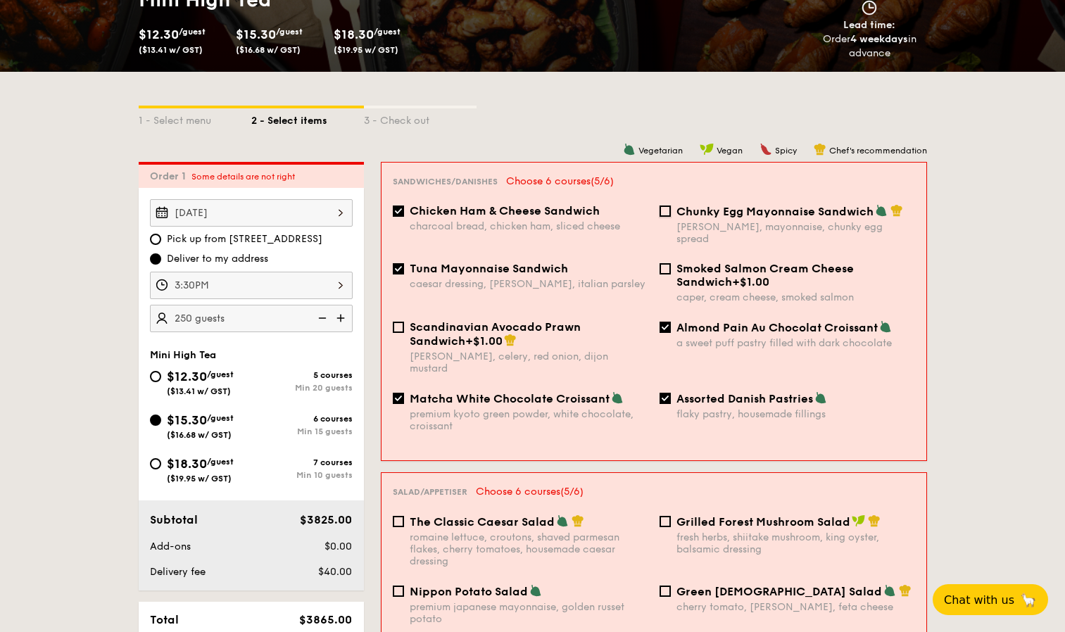
click at [671, 213] on input "Chunky Egg Mayonnaise Sandwich dijon mustard, mayonnaise, chunky egg spread" at bounding box center [664, 211] width 11 height 11
checkbox input "true"
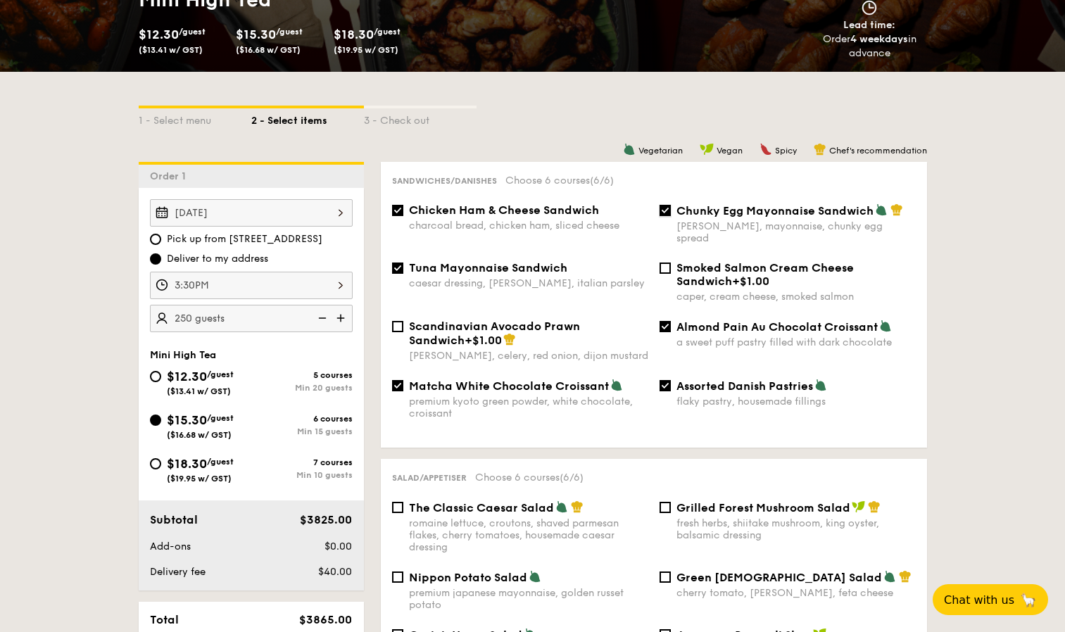
scroll to position [543, 0]
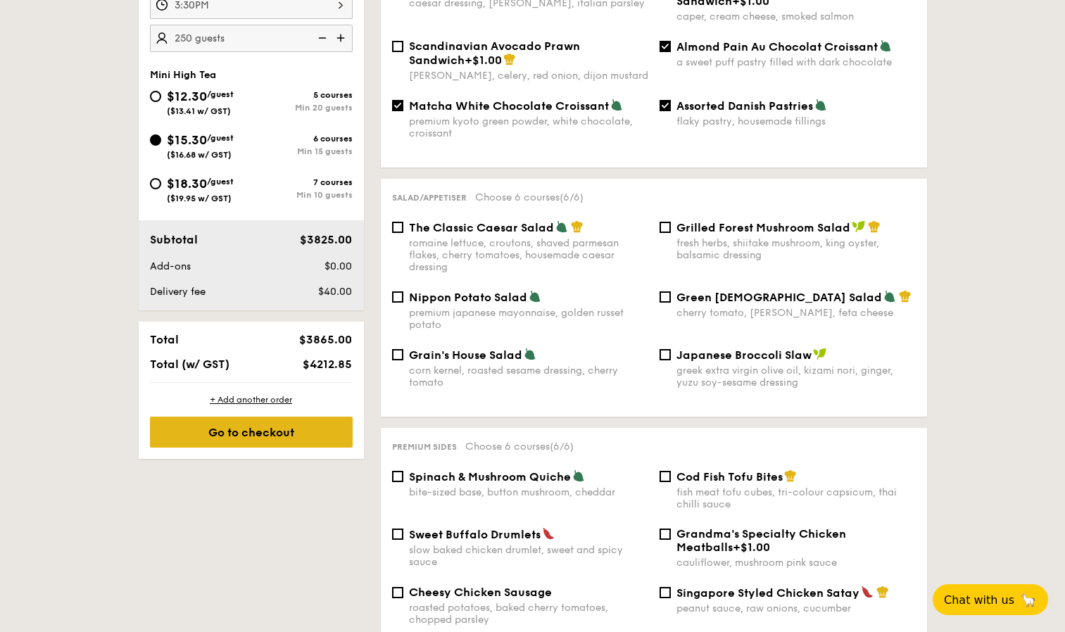
click at [220, 430] on div "Go to checkout" at bounding box center [251, 432] width 203 height 31
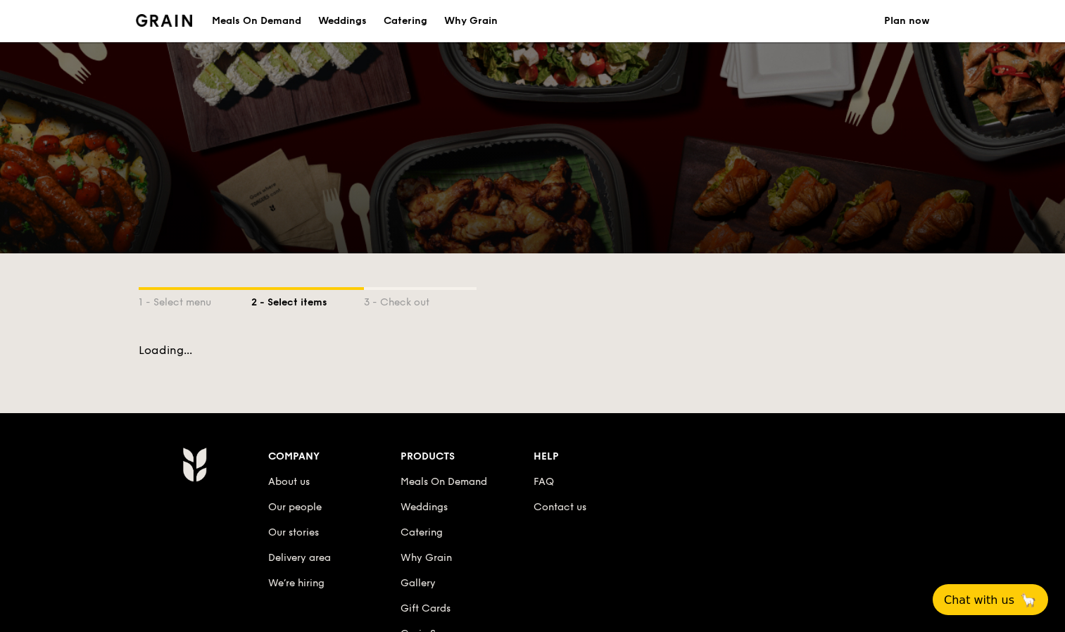
select select
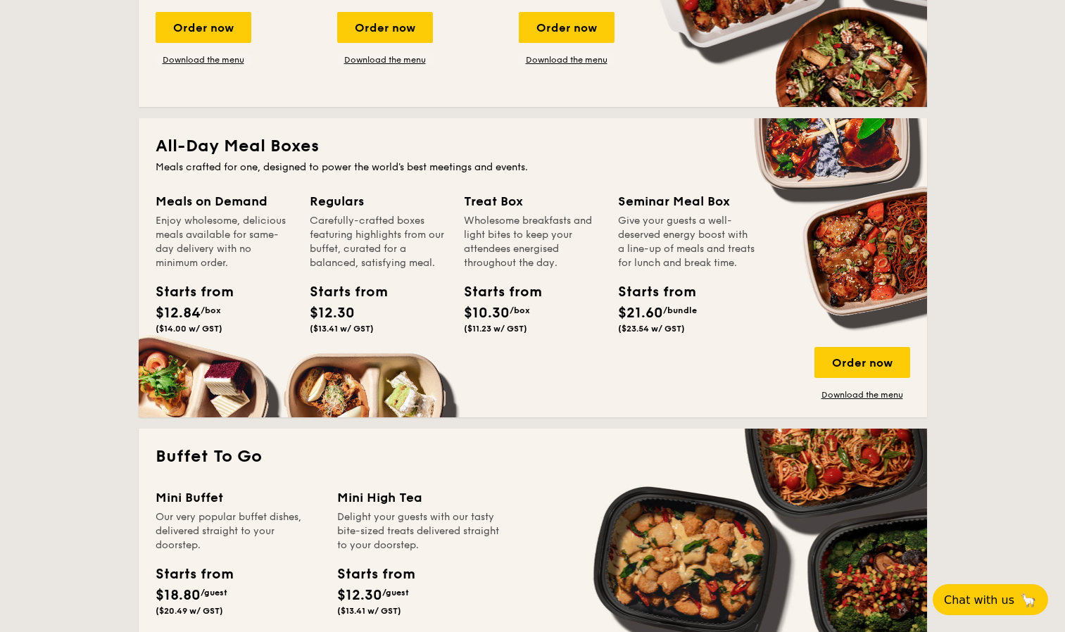
scroll to position [617, 0]
